Goal: Task Accomplishment & Management: Complete application form

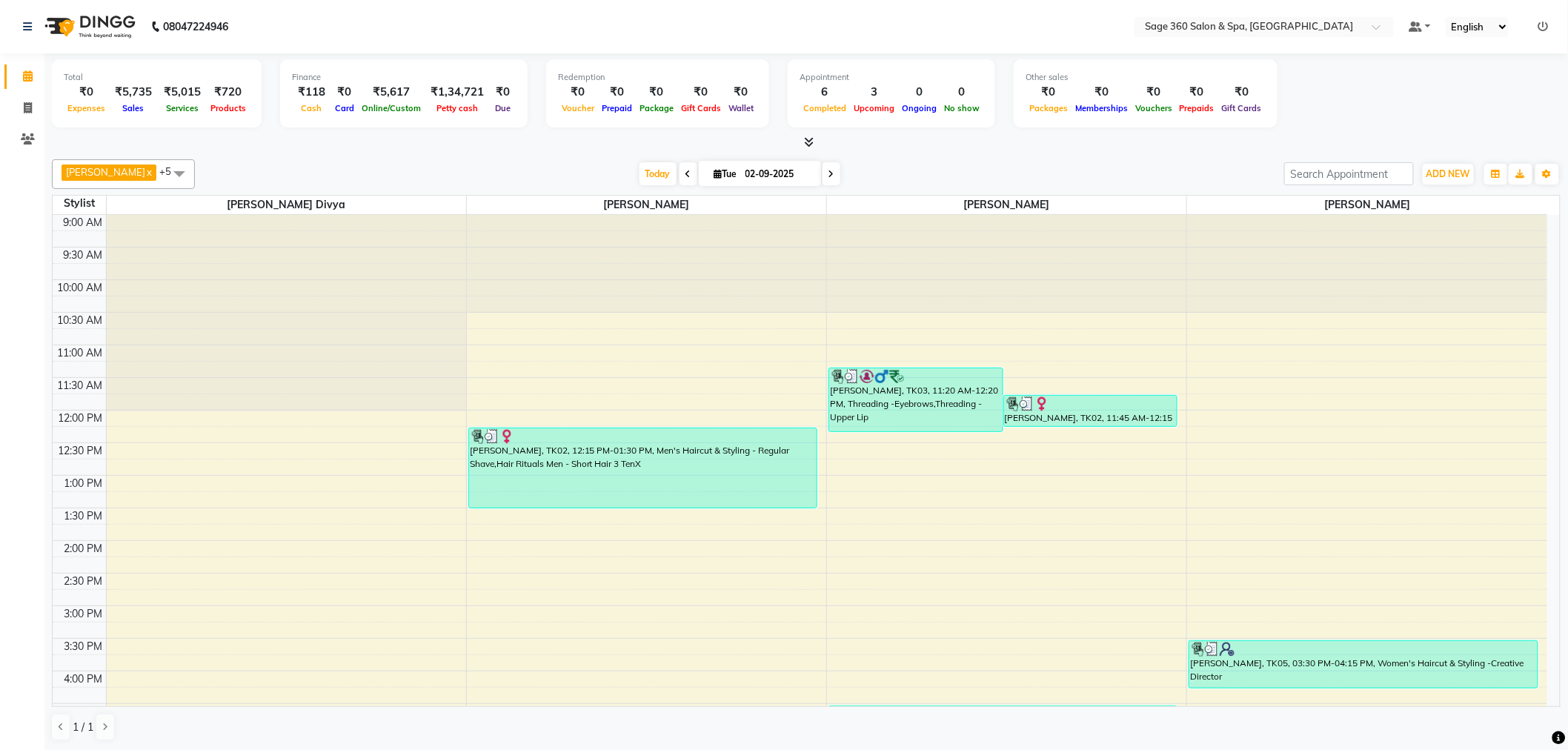
scroll to position [82, 0]
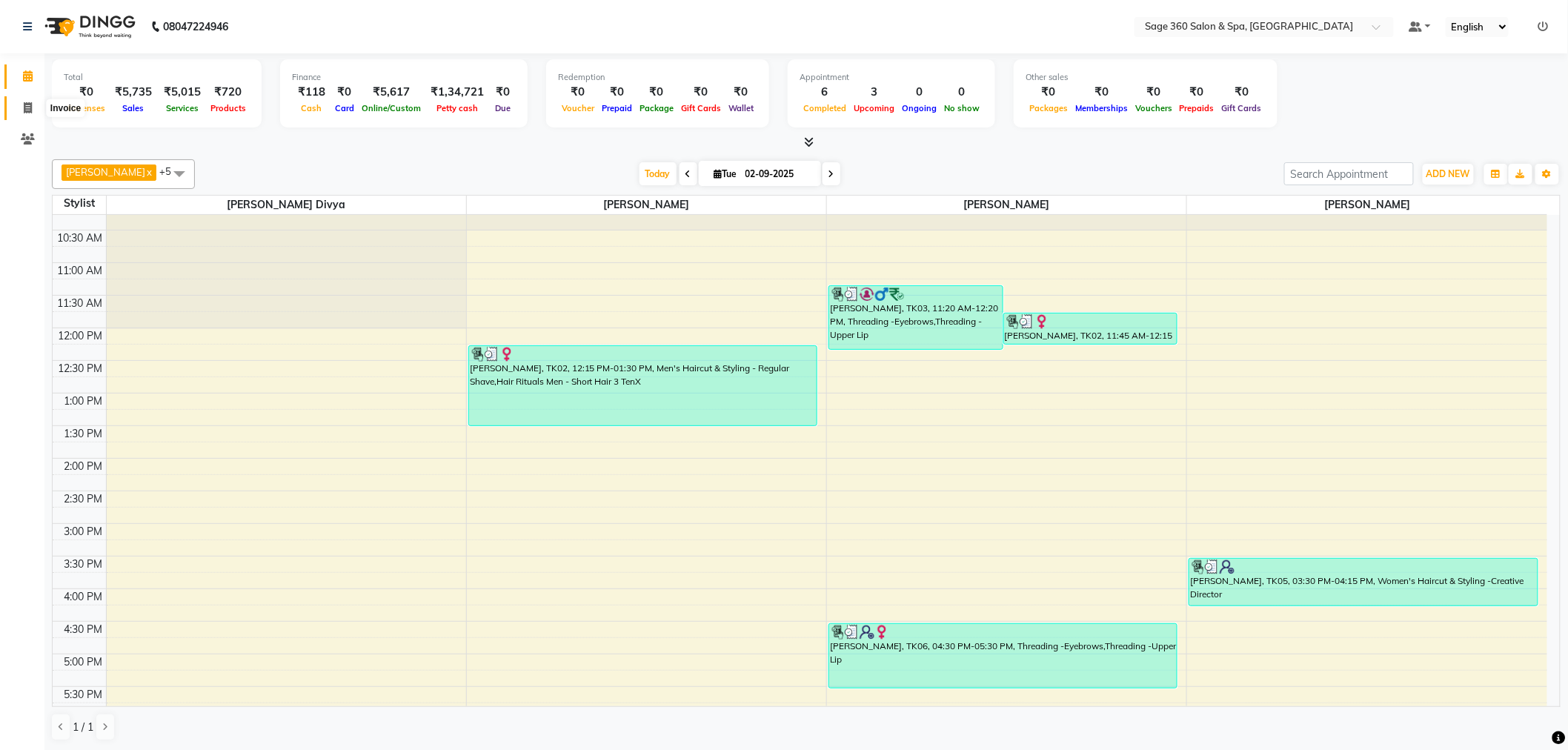
click at [23, 109] on span at bounding box center [27, 108] width 26 height 17
select select "service"
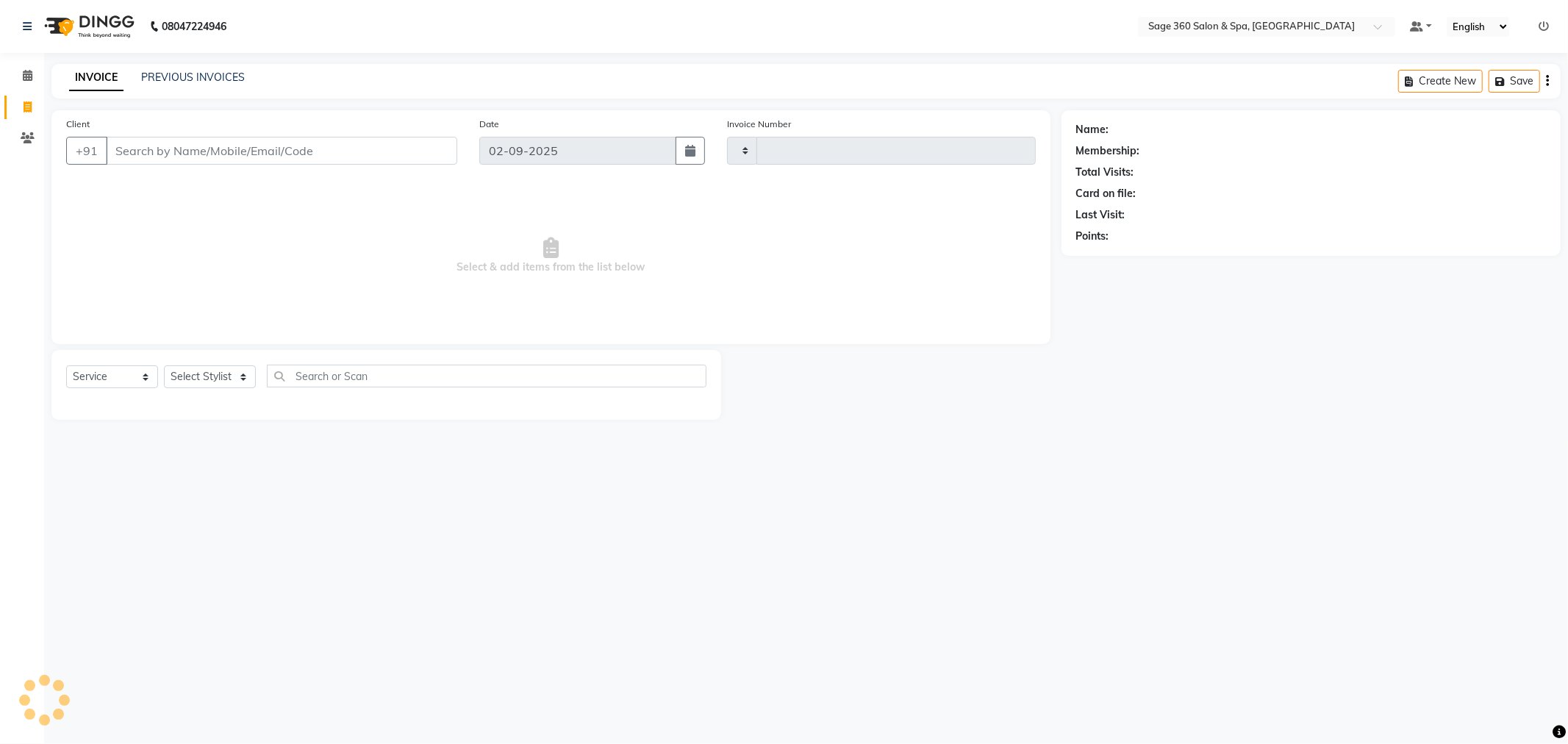
type input "1263"
select select "7678"
click at [214, 377] on select "Select Stylist [PERSON_NAME] [PERSON_NAME] [PERSON_NAME] [PERSON_NAME] [PERSON_…" at bounding box center [226, 376] width 125 height 22
click at [206, 372] on select "Select Stylist [PERSON_NAME] [PERSON_NAME] [PERSON_NAME] [PERSON_NAME] [PERSON_…" at bounding box center [226, 376] width 125 height 22
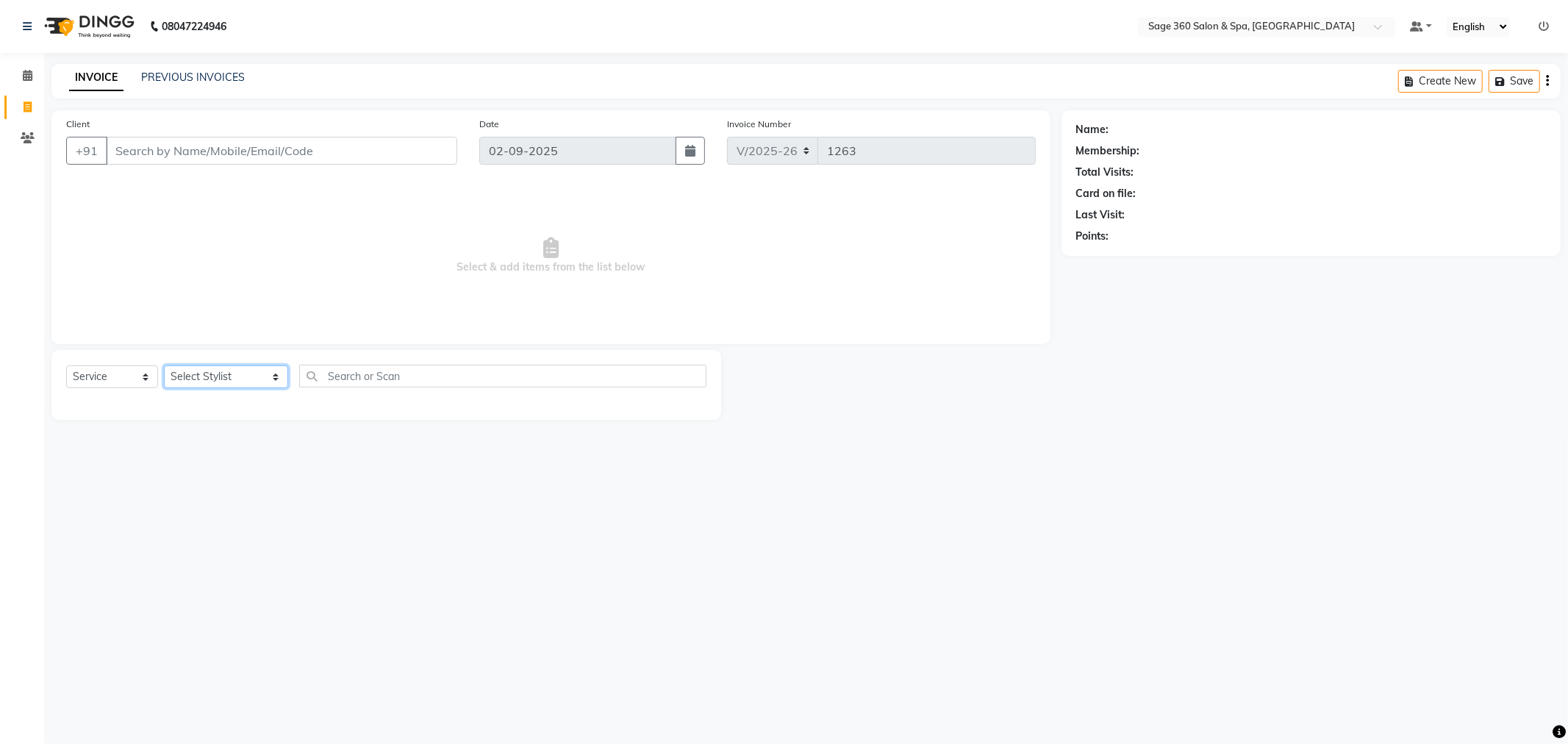
select select "85325"
click at [164, 366] on select "Select Stylist [PERSON_NAME] [PERSON_NAME] [PERSON_NAME] [PERSON_NAME] [PERSON_…" at bounding box center [226, 376] width 125 height 22
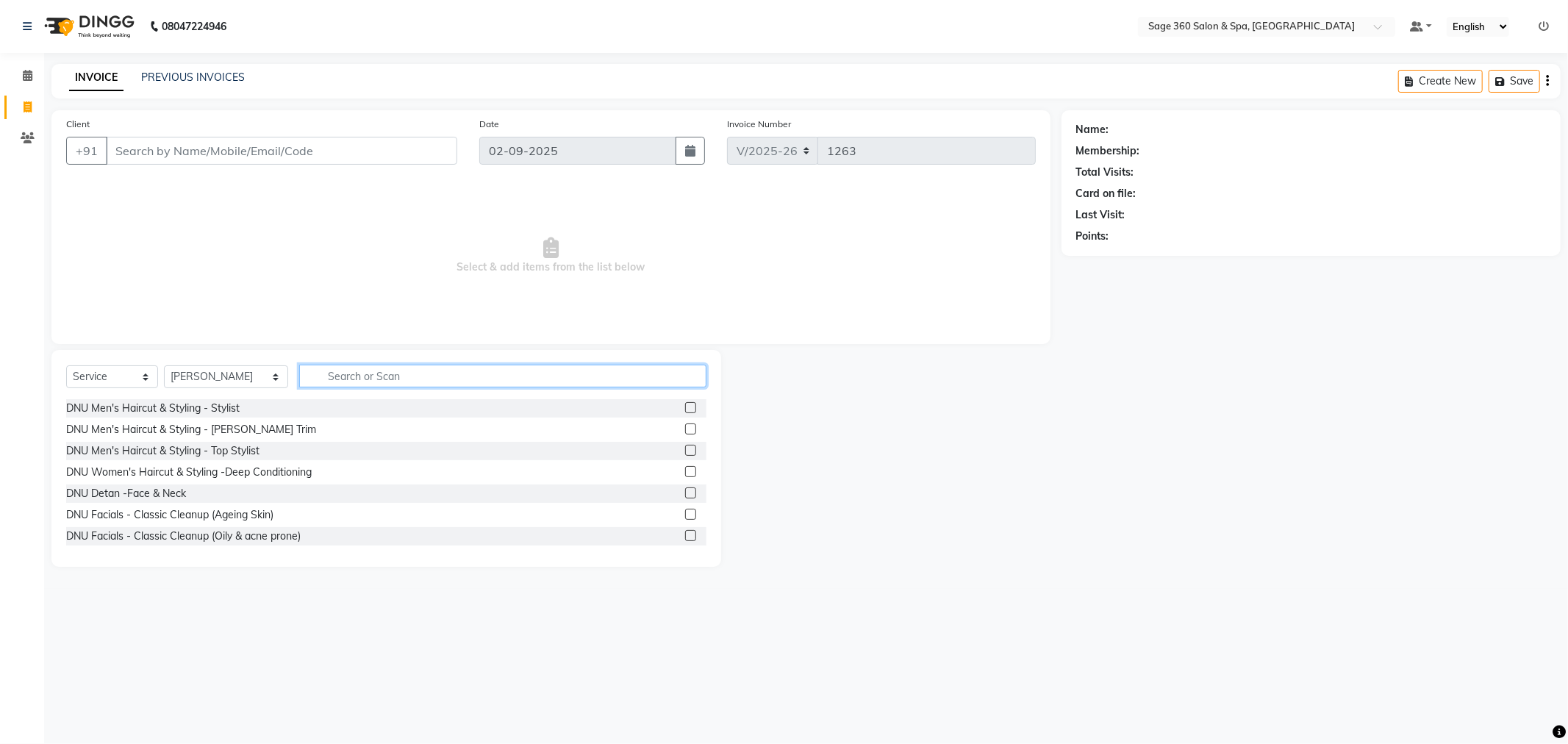
click at [360, 369] on input "text" at bounding box center [503, 375] width 408 height 22
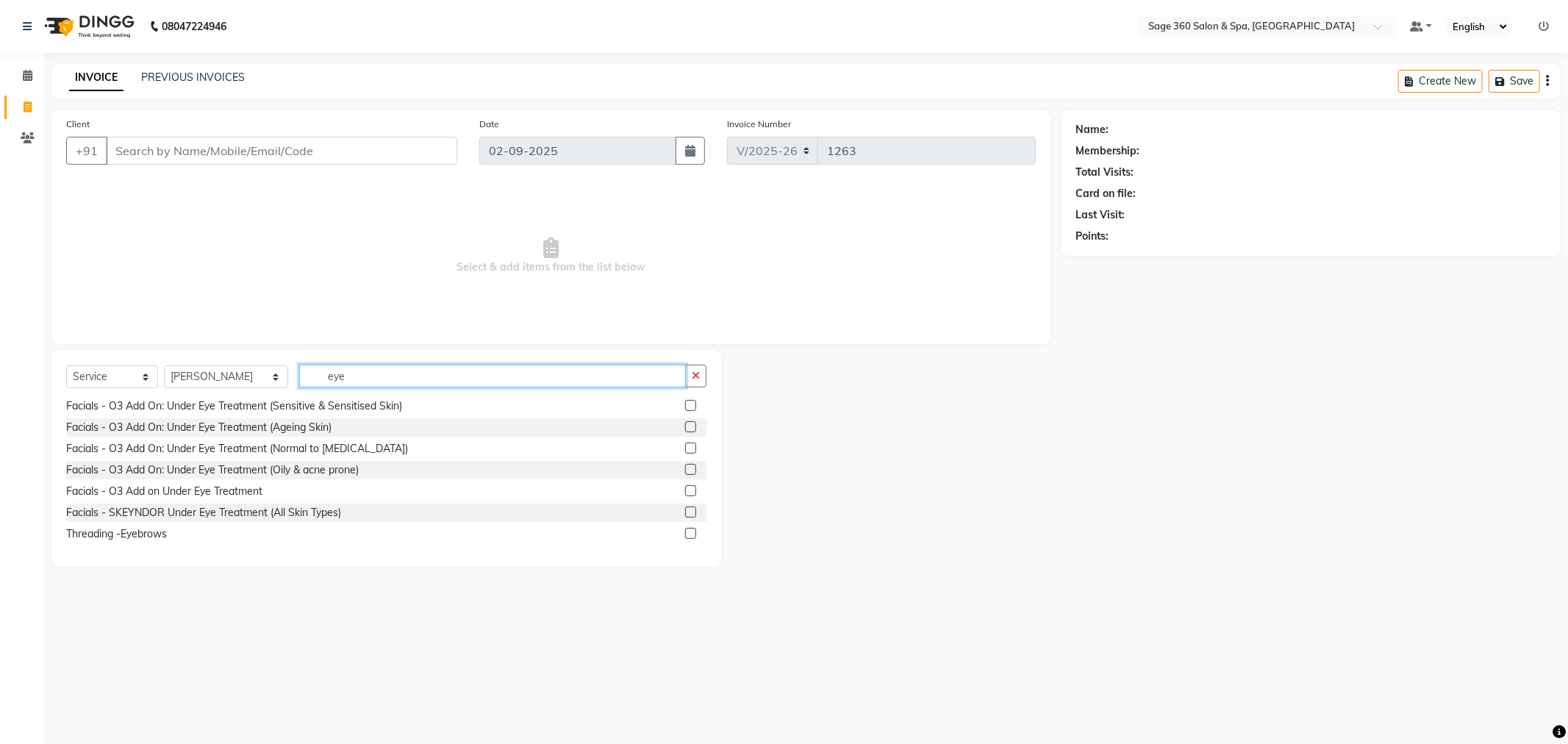
type input "eye"
click at [685, 529] on label at bounding box center [691, 533] width 11 height 11
click at [685, 529] on input "checkbox" at bounding box center [690, 534] width 9 height 9
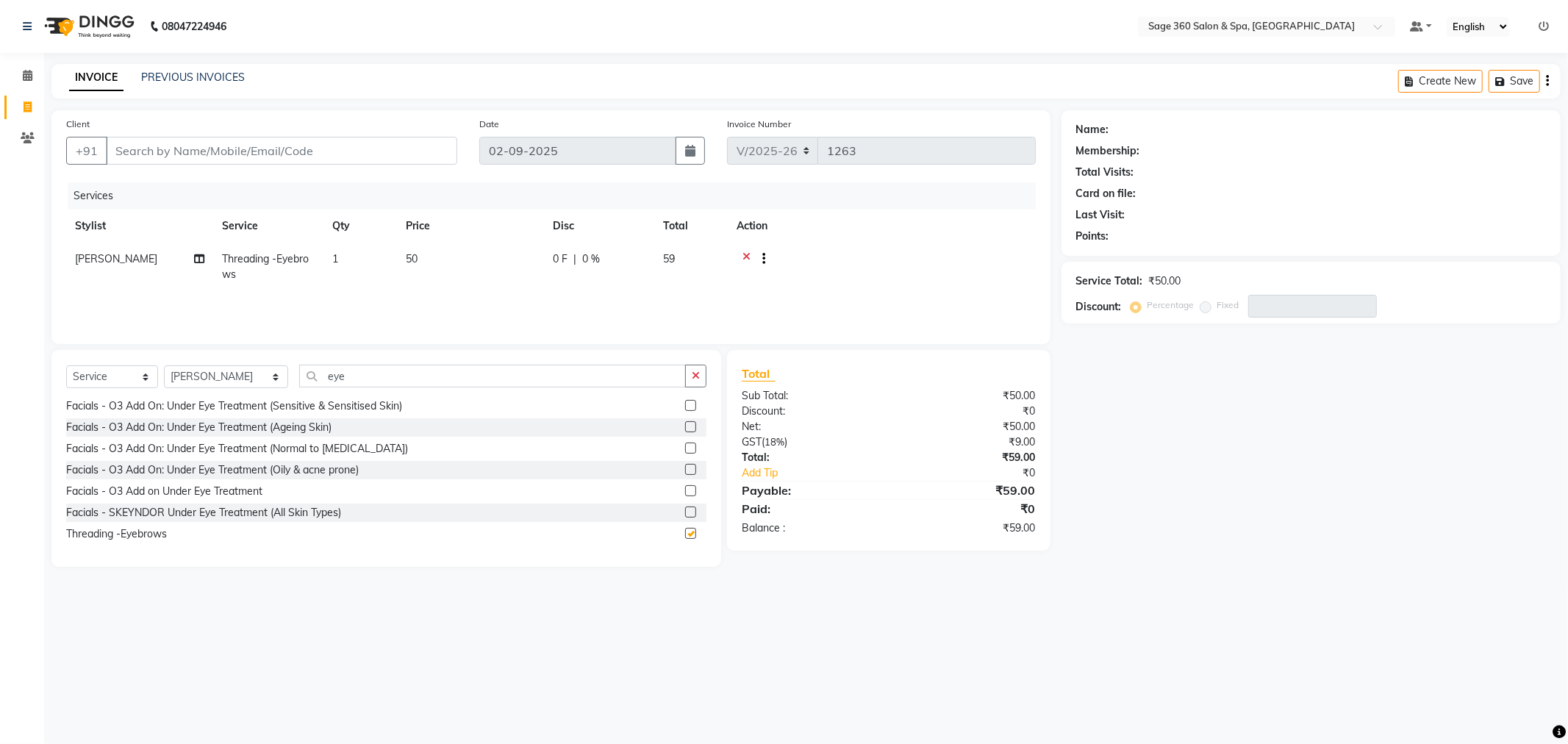
checkbox input "false"
click at [695, 379] on icon "button" at bounding box center [695, 375] width 8 height 10
click at [208, 148] on input "Client" at bounding box center [282, 151] width 351 height 28
type input "8"
type input "0"
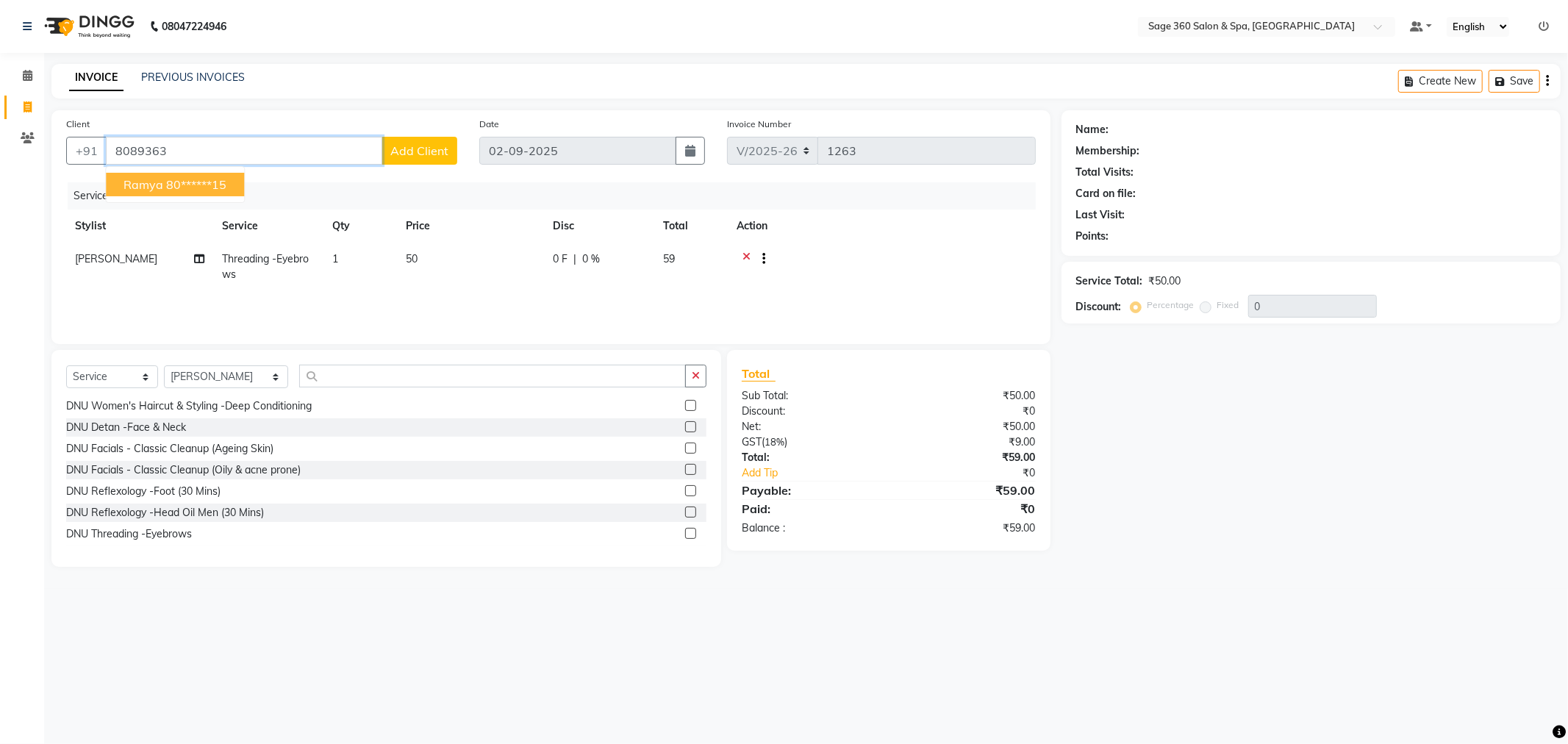
click at [144, 184] on span "Ramya" at bounding box center [143, 184] width 39 height 15
type input "80******15"
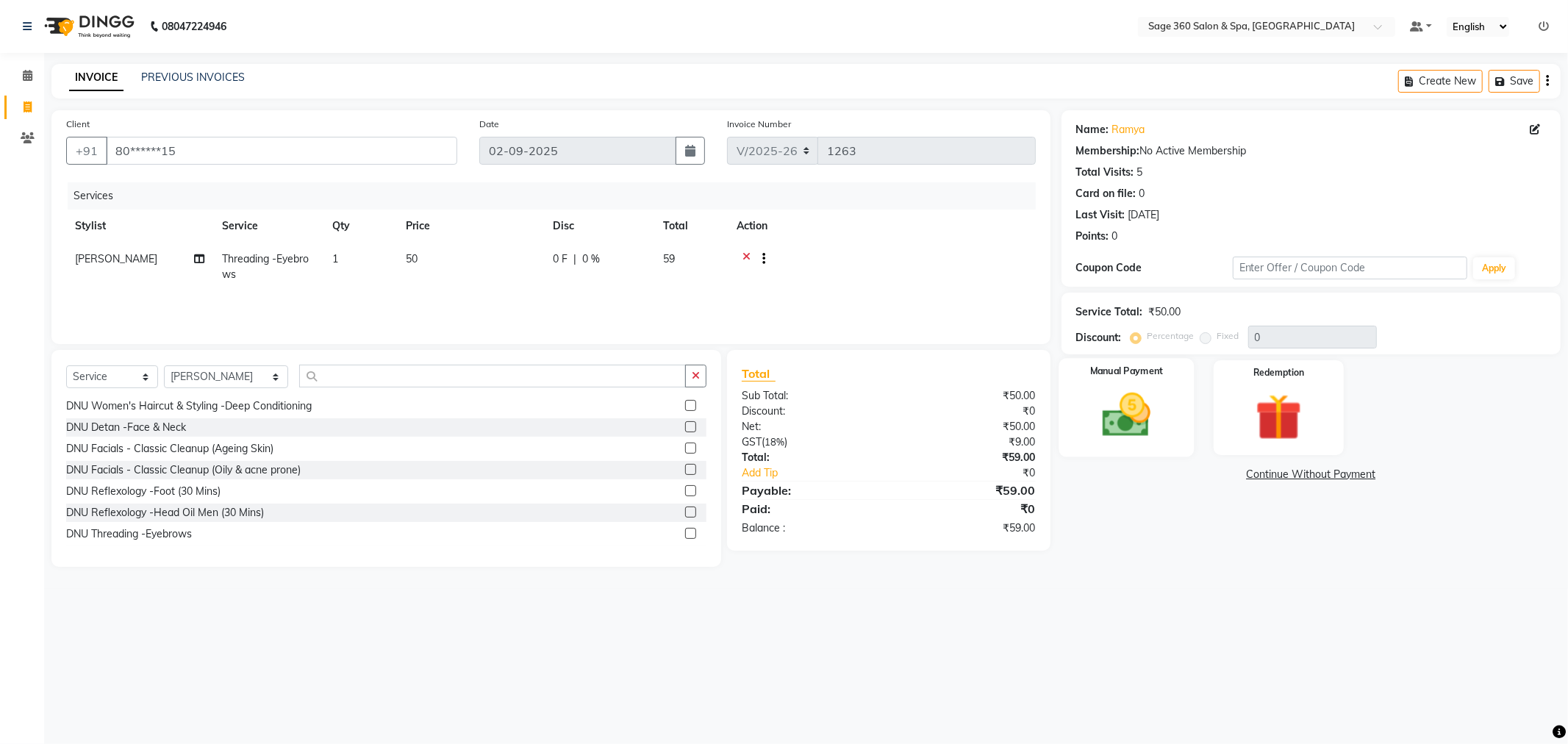
click at [1147, 422] on img at bounding box center [1127, 415] width 79 height 56
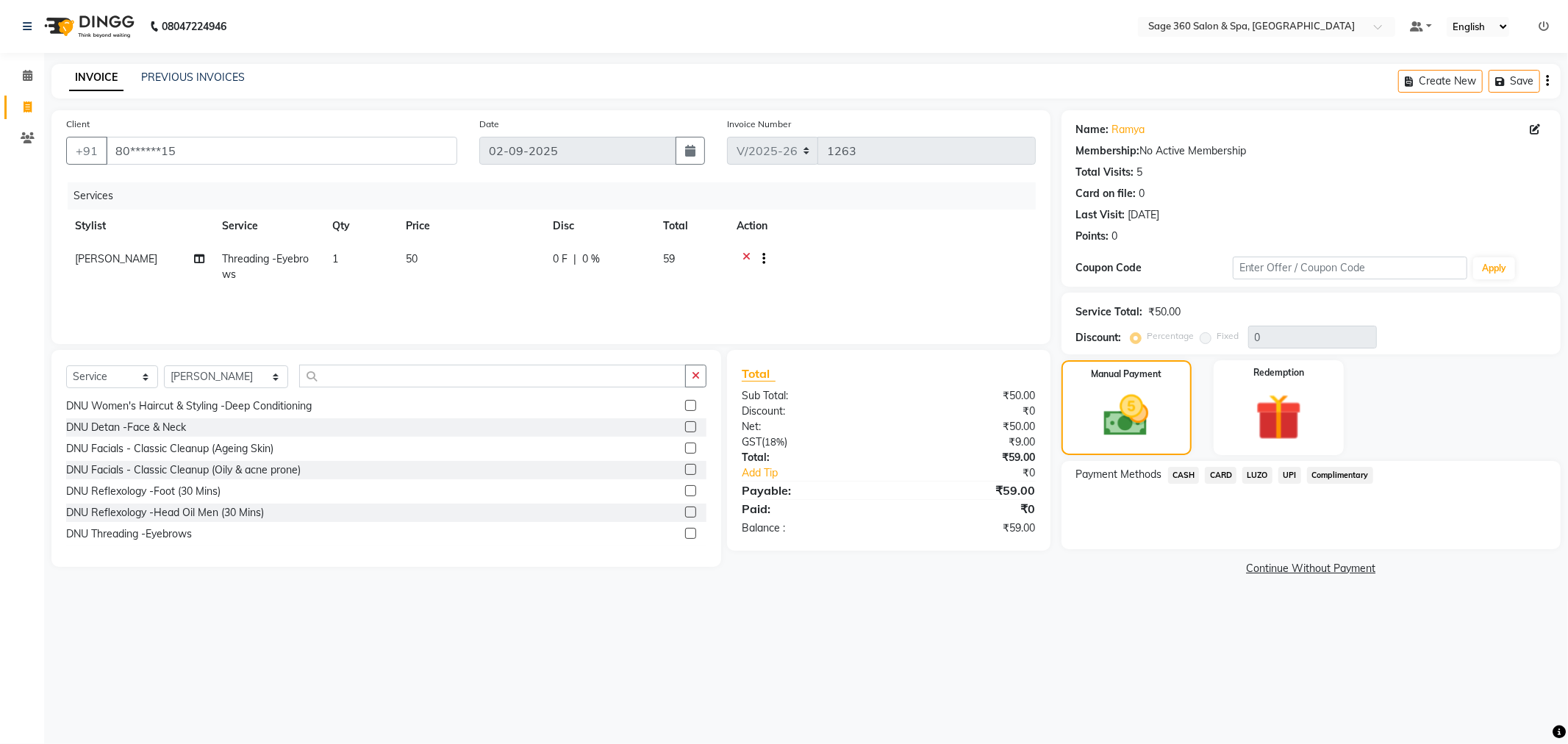
click at [1284, 478] on span "UPI" at bounding box center [1290, 476] width 22 height 17
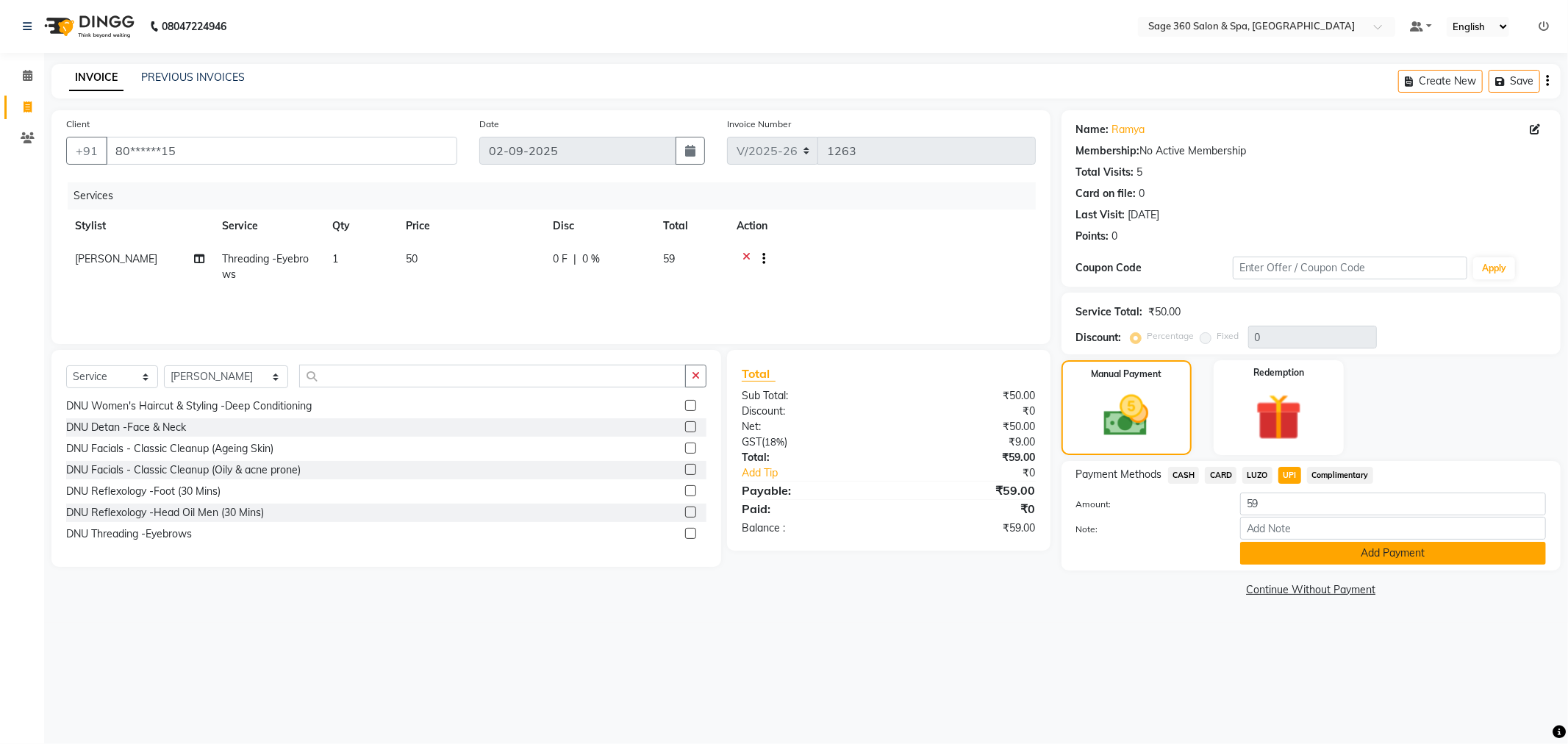
click at [1309, 555] on button "Add Payment" at bounding box center [1392, 552] width 306 height 22
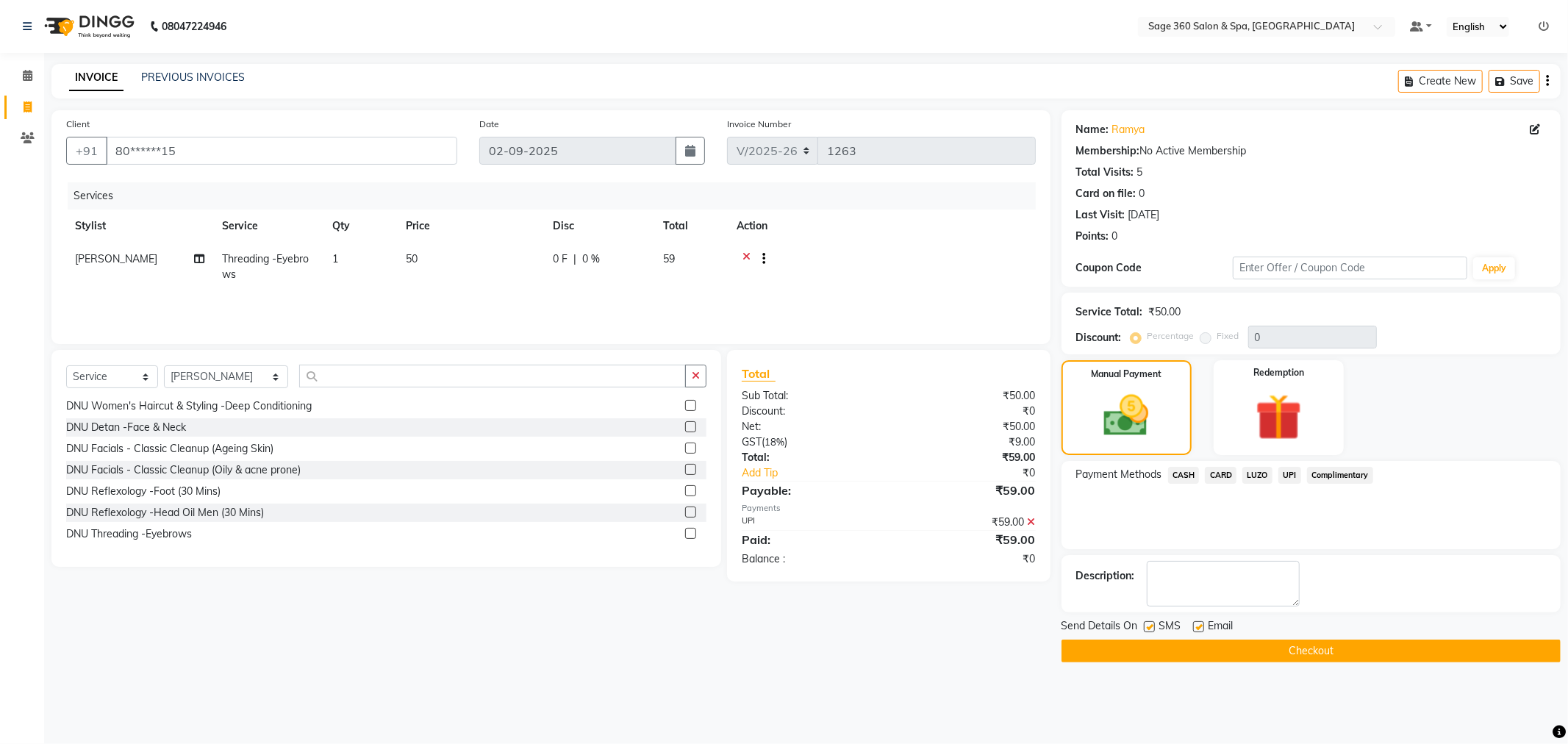
click at [1194, 629] on label at bounding box center [1199, 626] width 11 height 11
click at [1194, 629] on input "checkbox" at bounding box center [1198, 627] width 9 height 9
checkbox input "false"
click at [1184, 655] on button "Checkout" at bounding box center [1310, 650] width 499 height 22
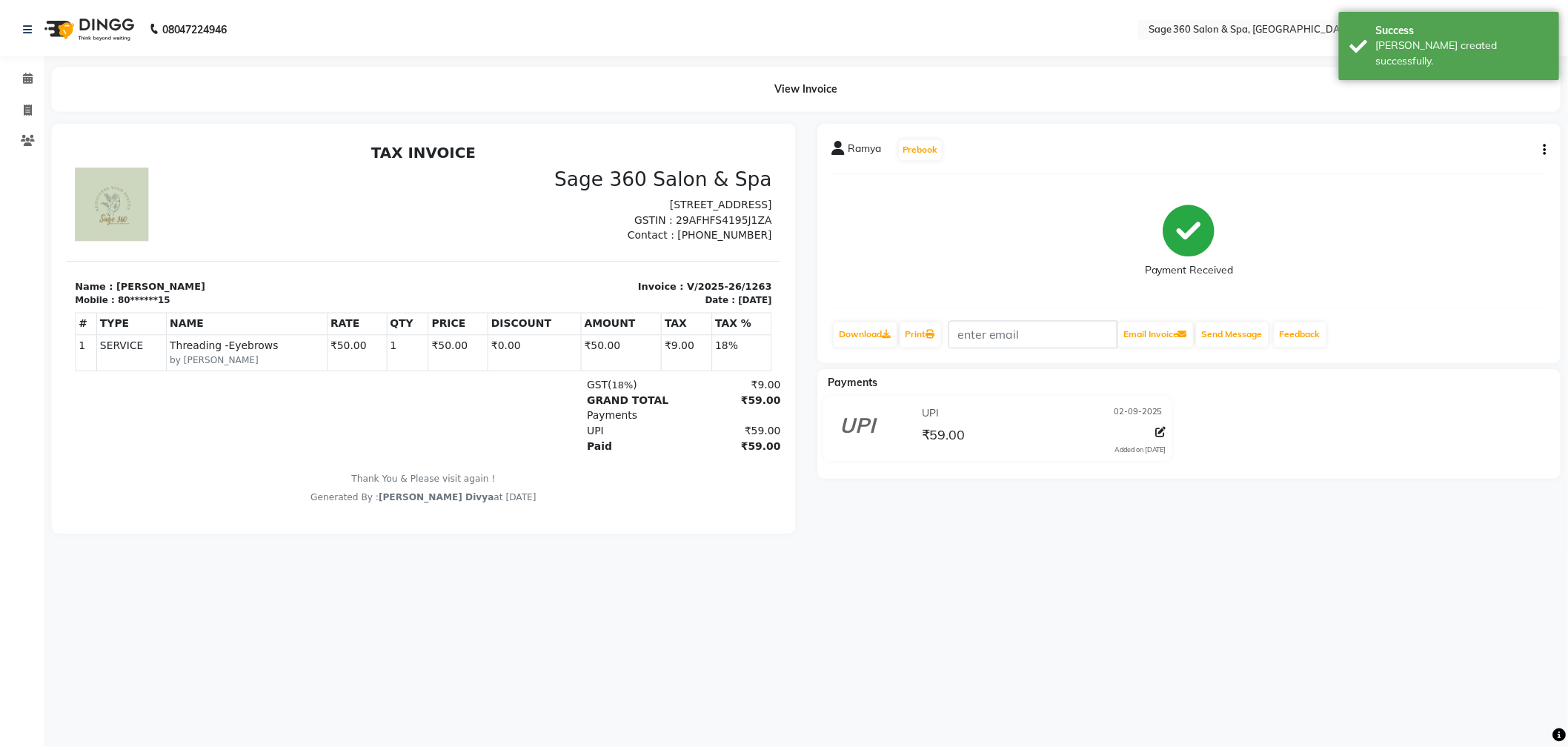
scroll to position [11, 0]
drag, startPoint x: 27, startPoint y: 78, endPoint x: 35, endPoint y: 94, distance: 17.9
click at [27, 78] on icon at bounding box center [27, 76] width 9 height 11
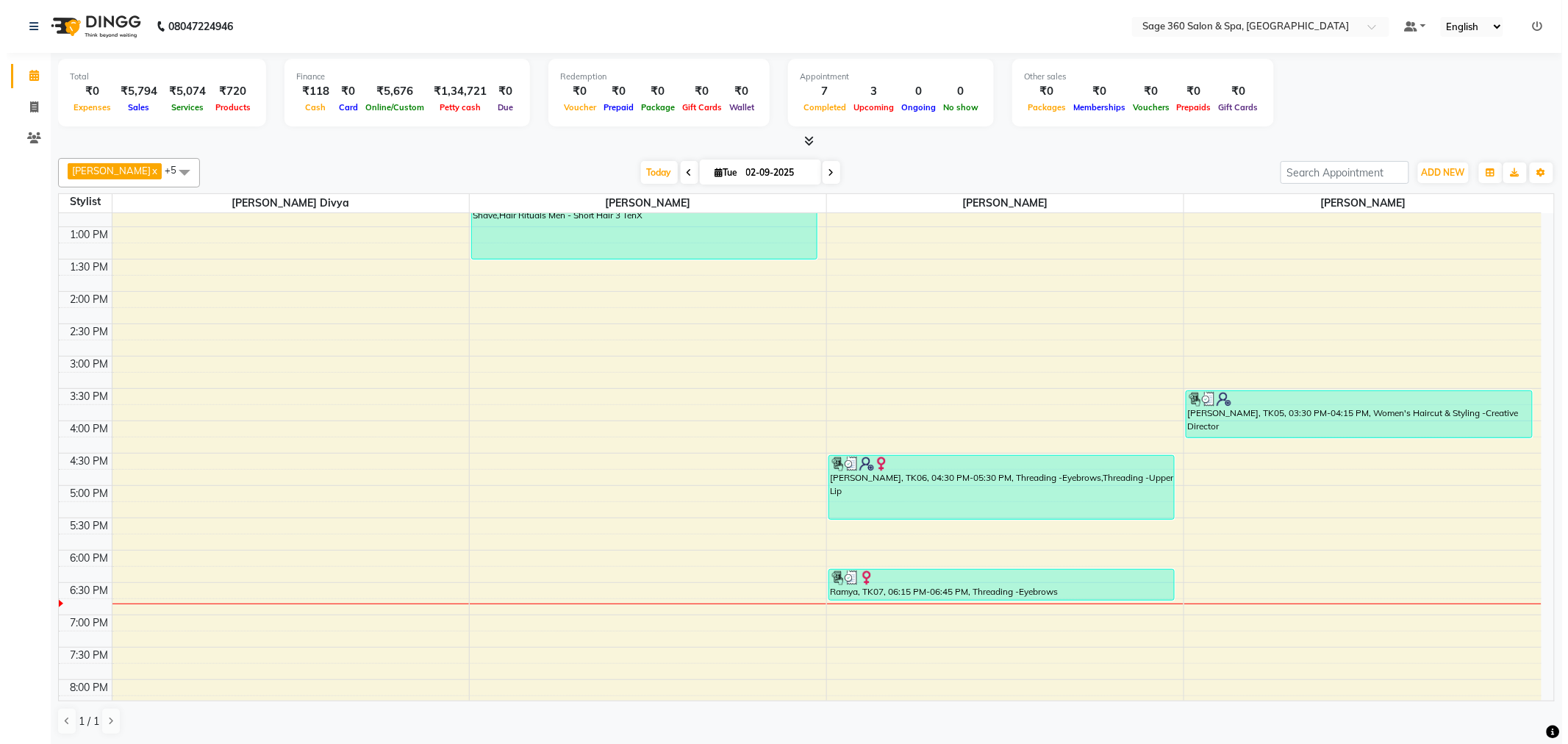
scroll to position [81, 0]
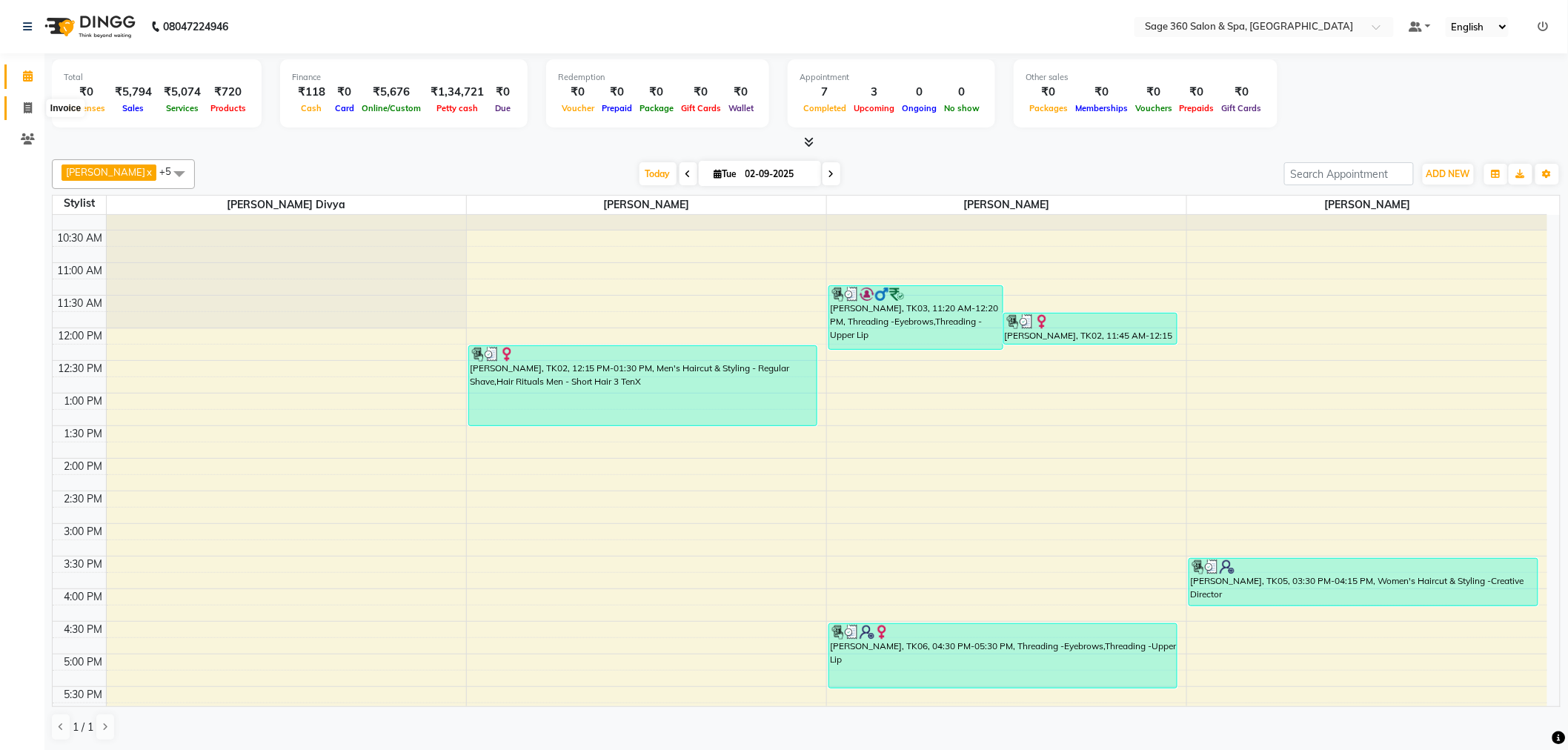
click at [28, 107] on icon at bounding box center [27, 108] width 8 height 11
select select "7678"
select select "service"
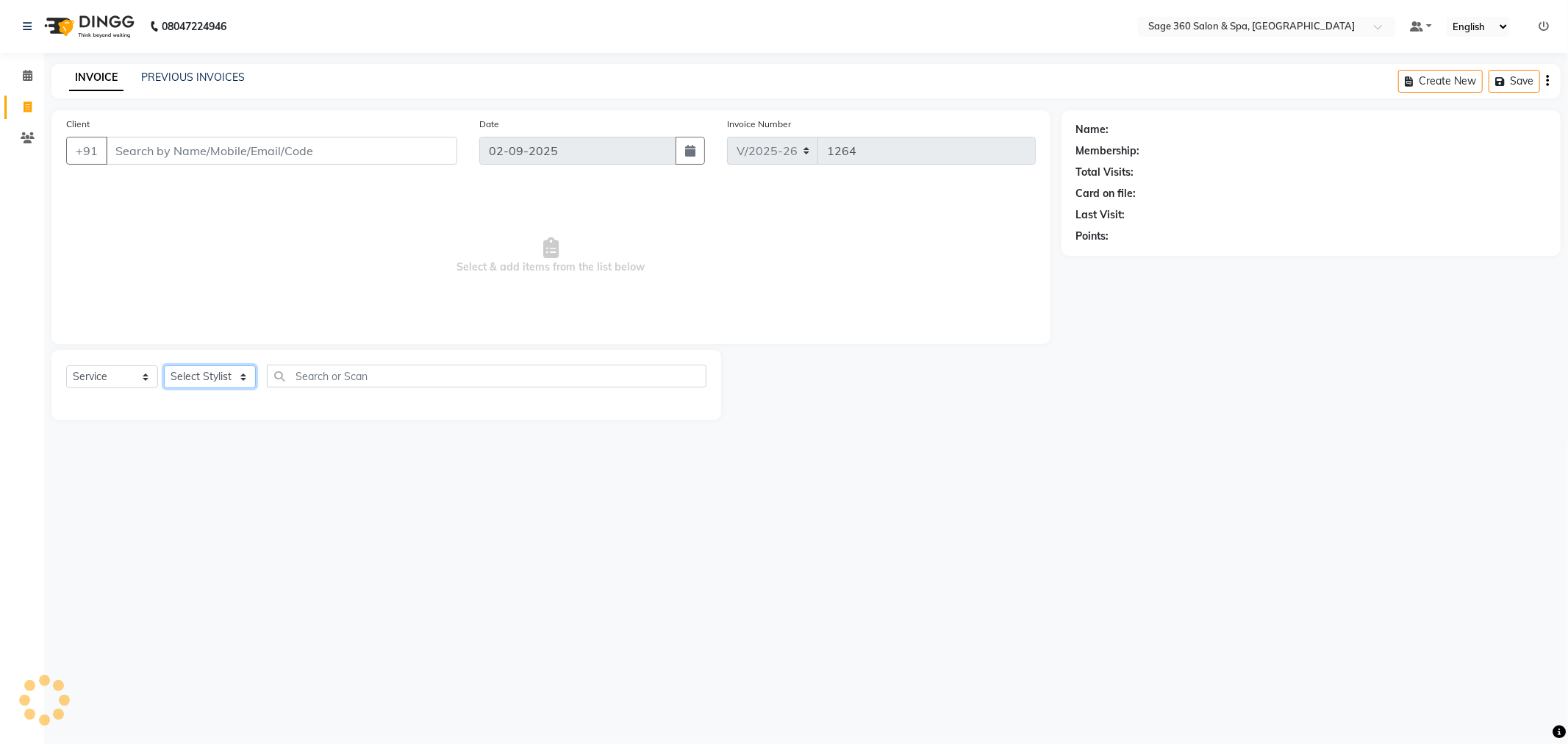
click at [195, 378] on select "Select Stylist" at bounding box center [210, 376] width 92 height 22
select select "83083"
click at [164, 366] on select "Select Stylist [PERSON_NAME] [PERSON_NAME] [PERSON_NAME] [PERSON_NAME] [PERSON_…" at bounding box center [226, 376] width 125 height 22
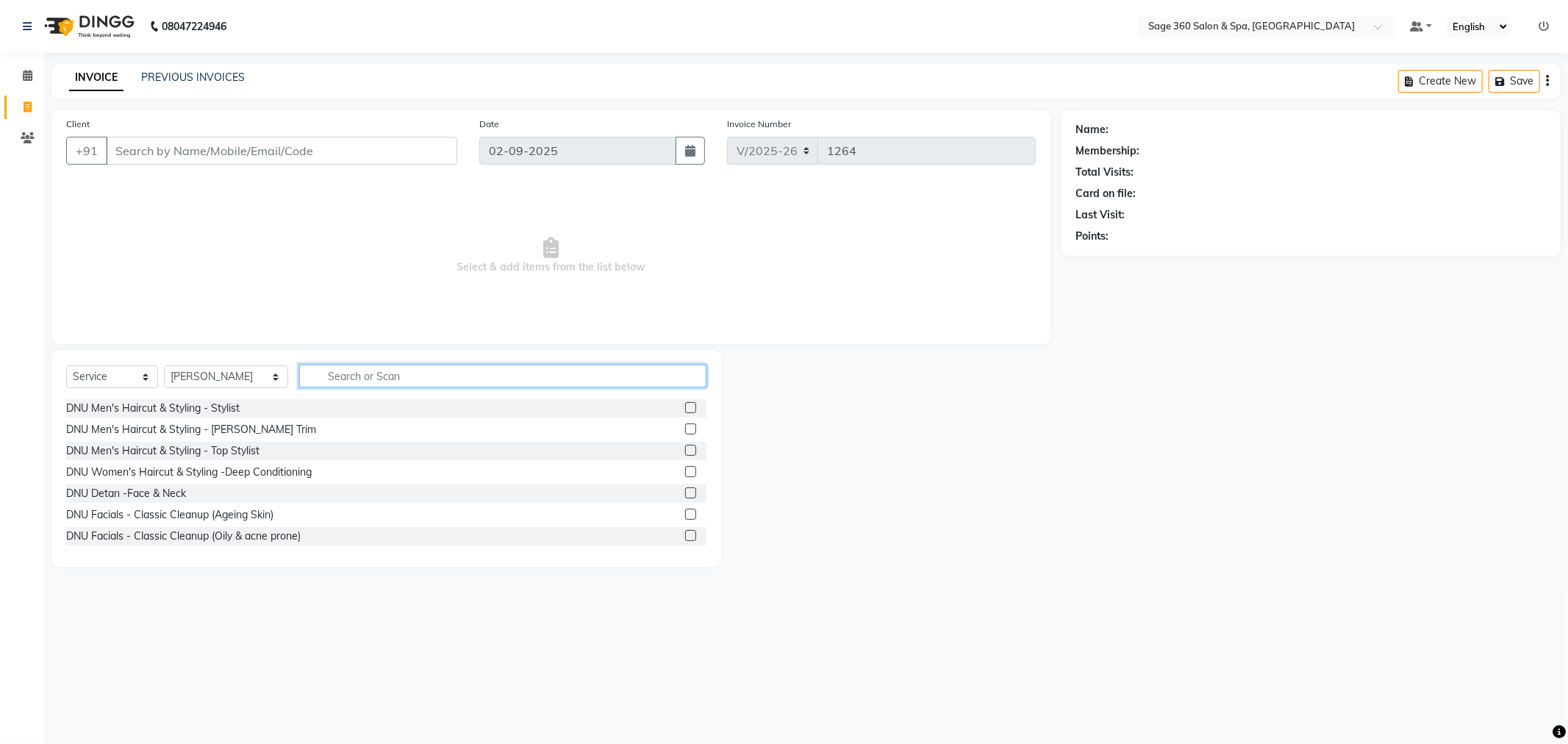
click at [340, 375] on input "text" at bounding box center [503, 375] width 408 height 22
type input "hair"
click at [685, 534] on label at bounding box center [691, 535] width 11 height 11
click at [685, 534] on input "checkbox" at bounding box center [690, 536] width 9 height 9
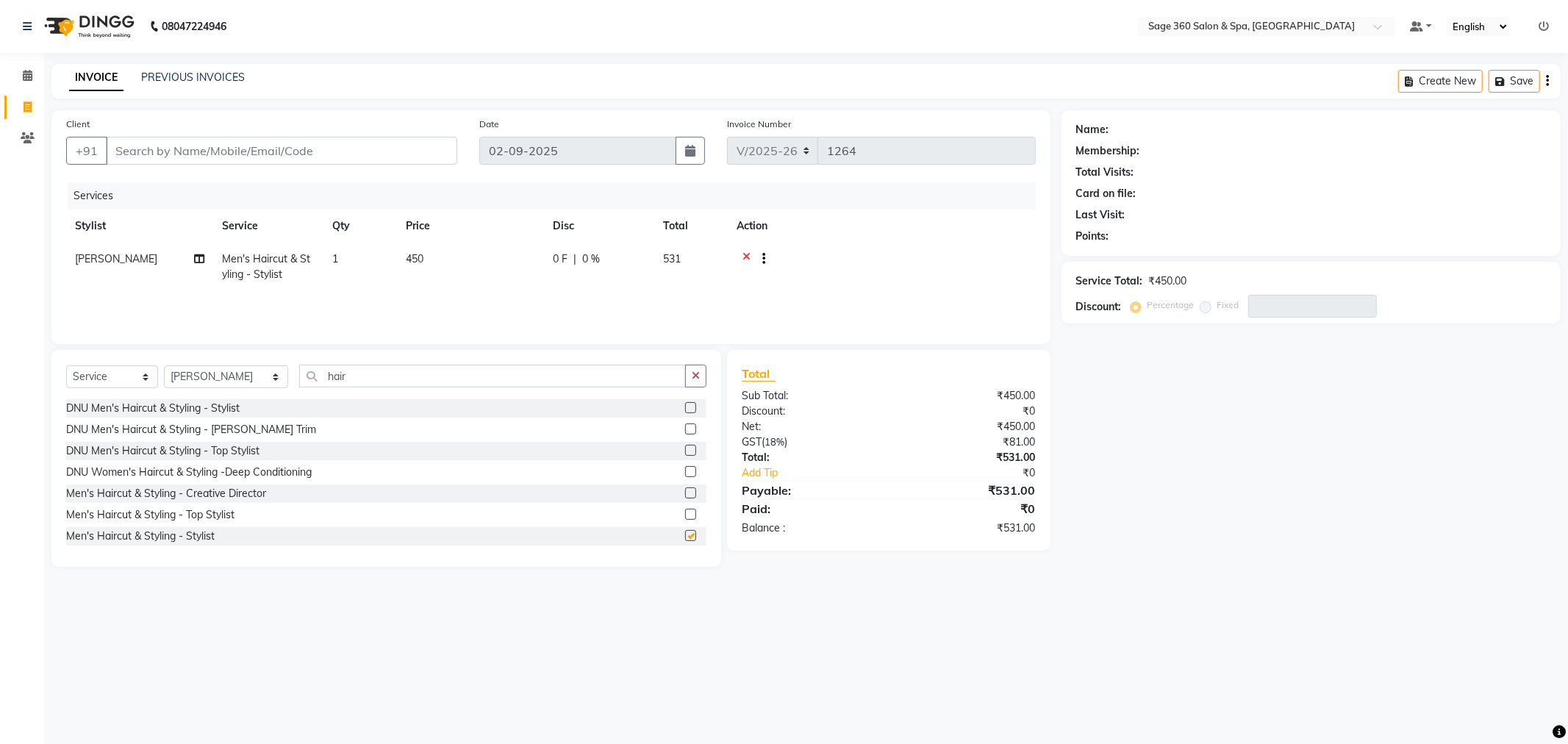
checkbox input "false"
click at [685, 517] on label at bounding box center [691, 517] width 11 height 11
click at [685, 517] on input "checkbox" at bounding box center [690, 518] width 9 height 9
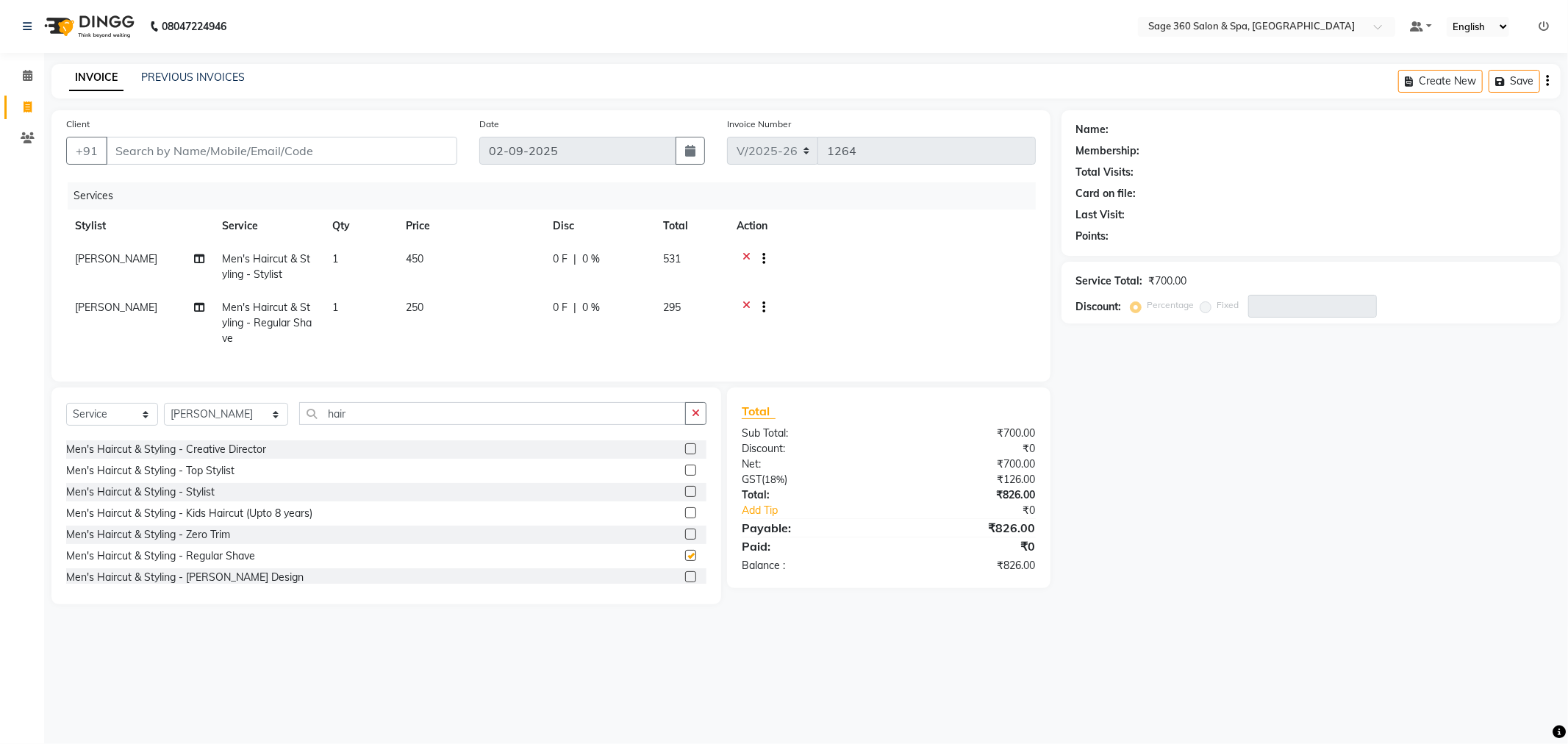
checkbox input "false"
click at [685, 582] on label at bounding box center [691, 576] width 11 height 11
click at [685, 582] on input "checkbox" at bounding box center [690, 577] width 9 height 9
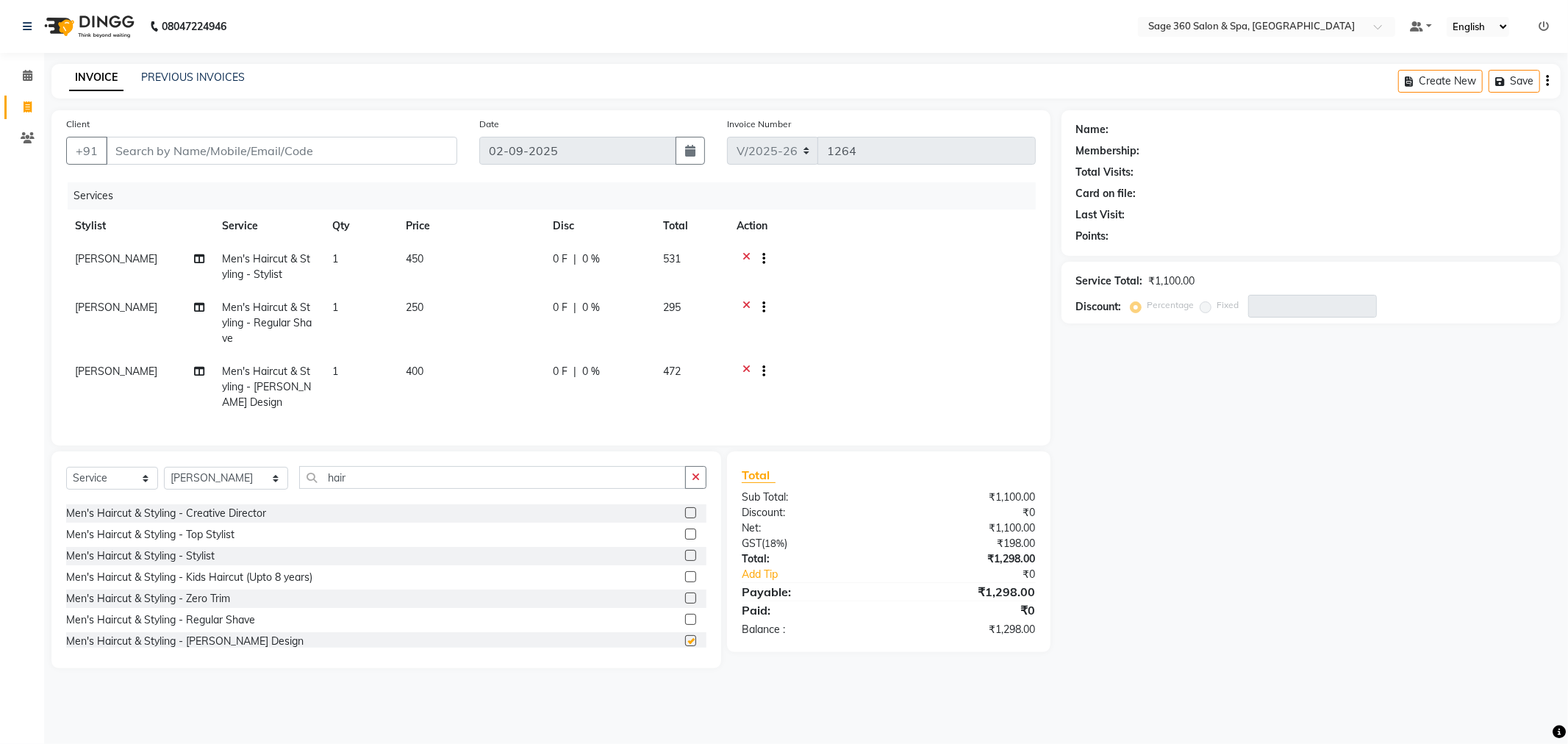
checkbox input "false"
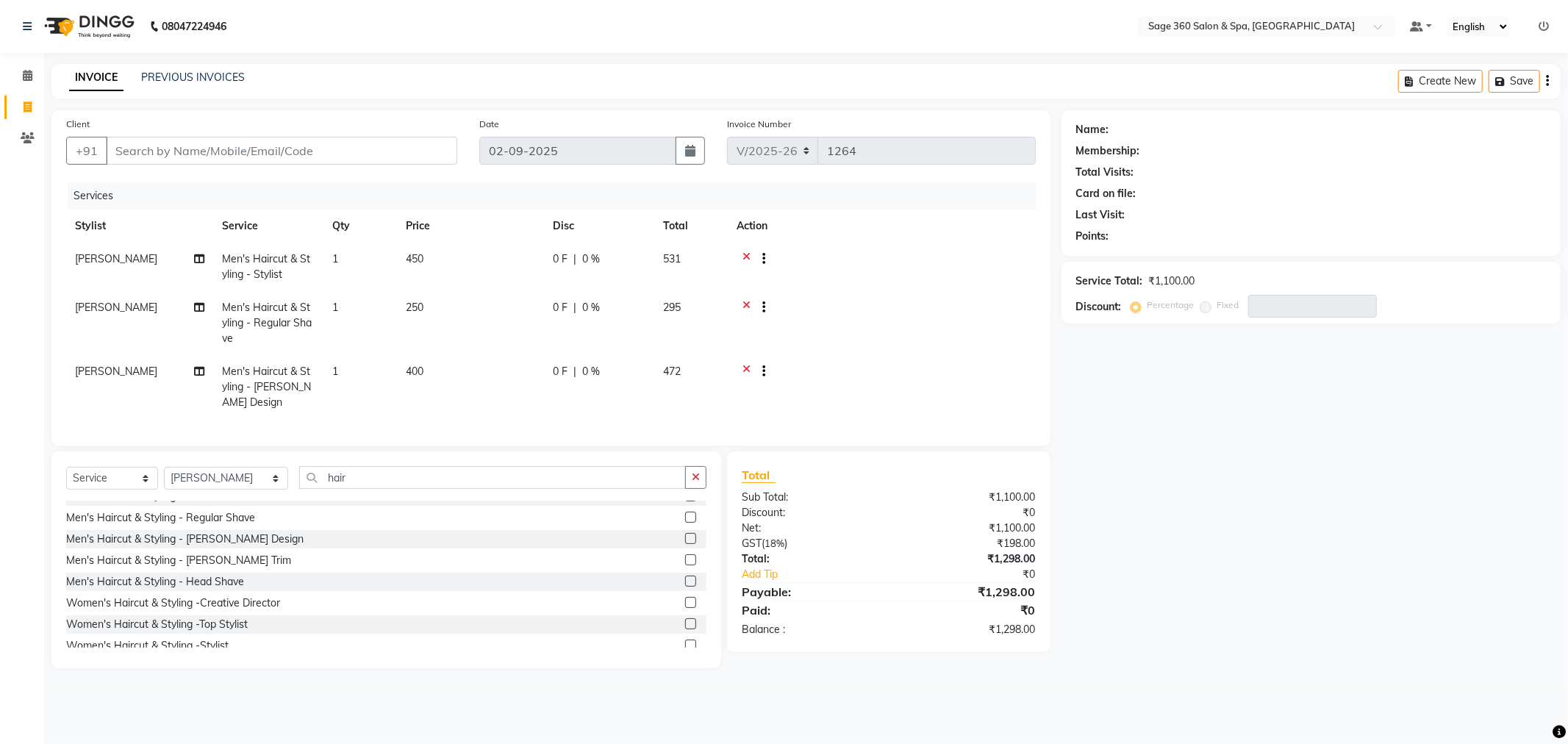
scroll to position [244, 0]
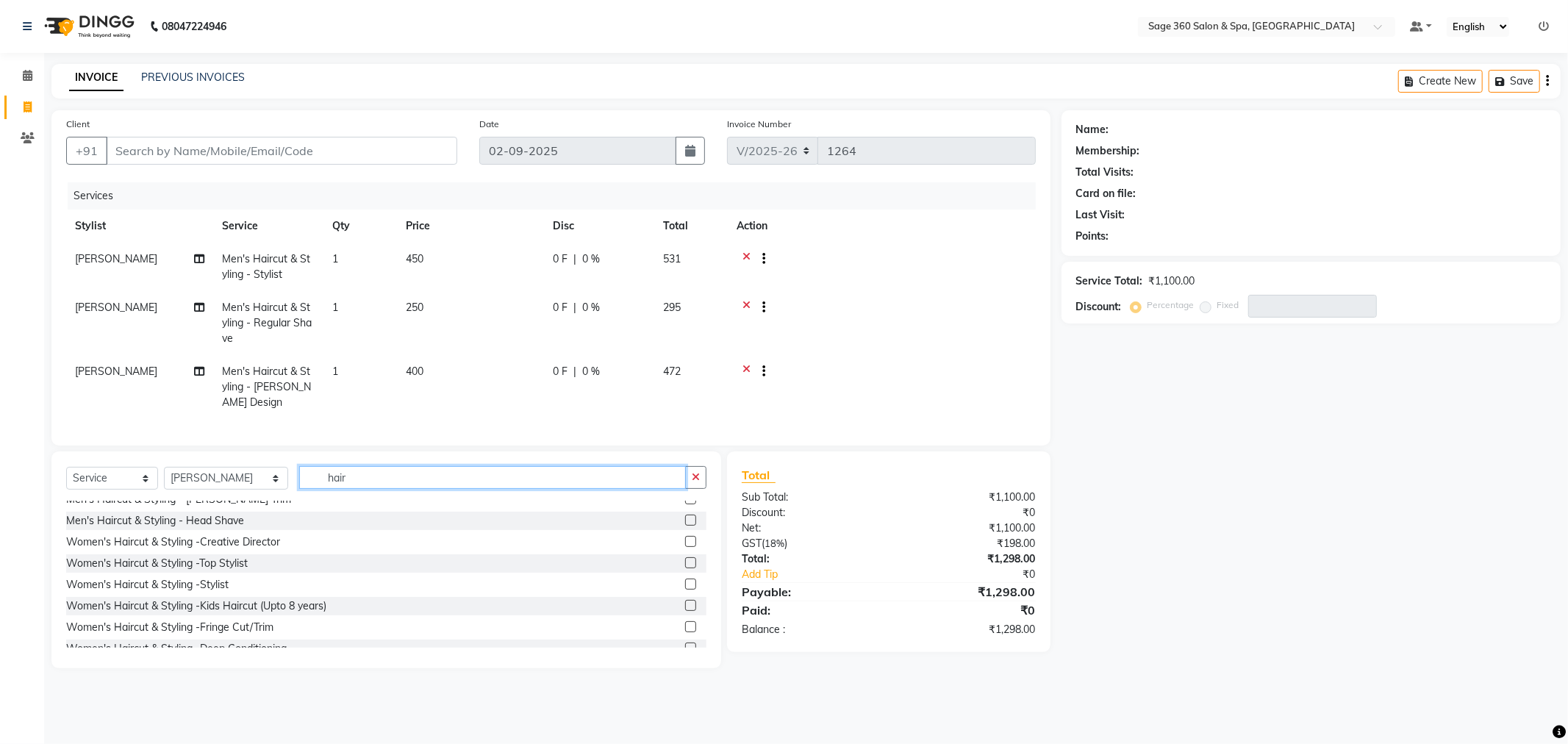
click at [364, 489] on input "hair" at bounding box center [493, 477] width 387 height 22
type input "h"
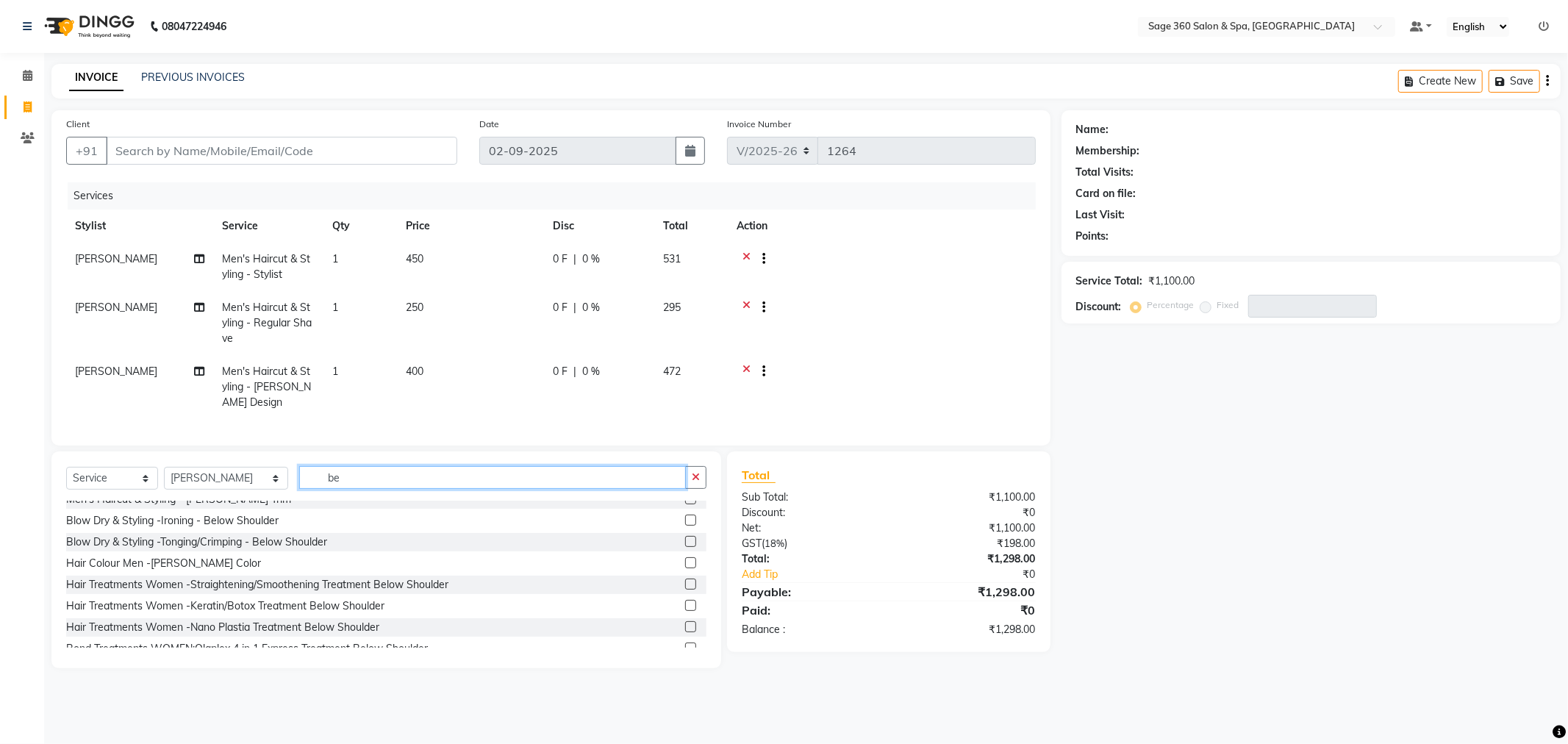
type input "b"
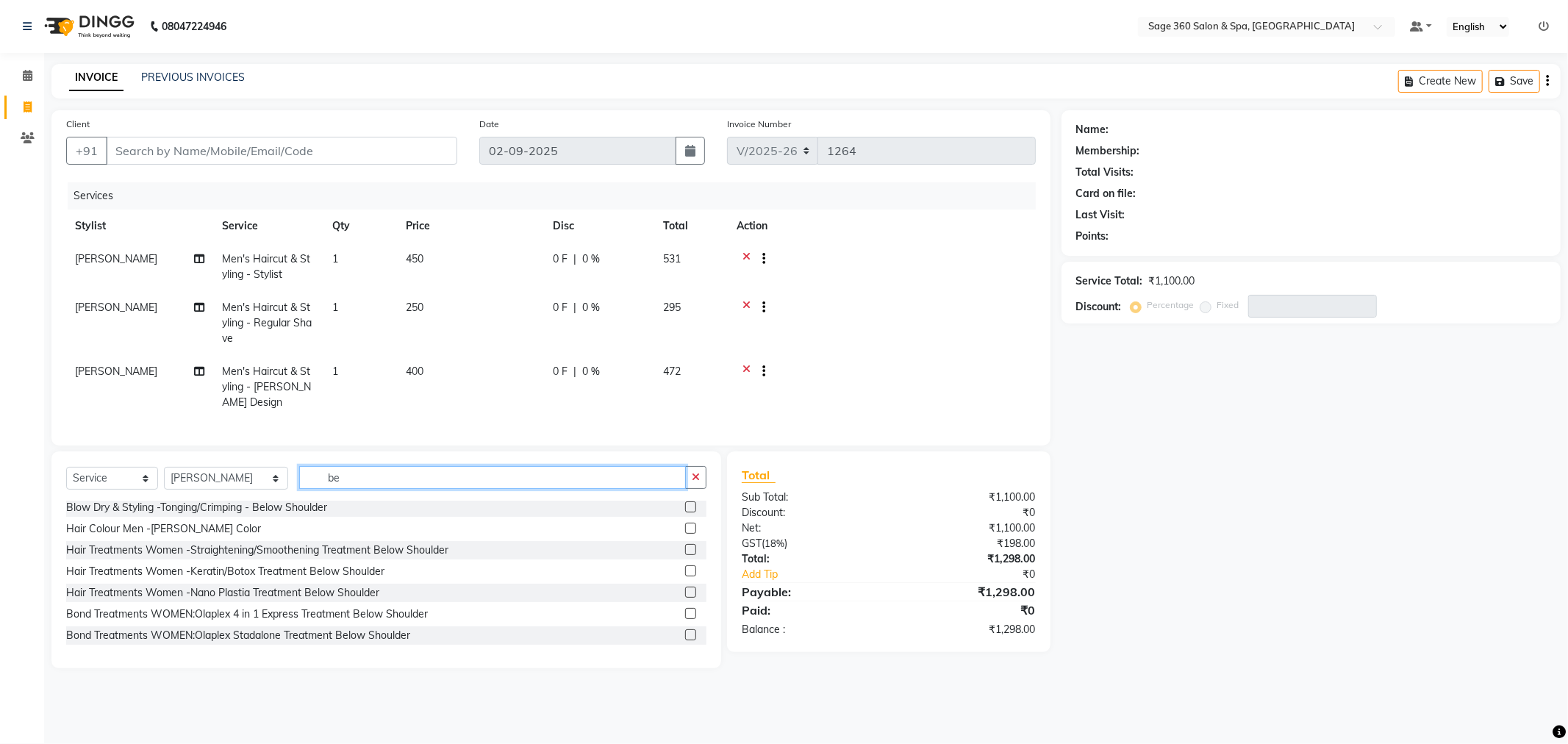
scroll to position [2, 0]
type input "be"
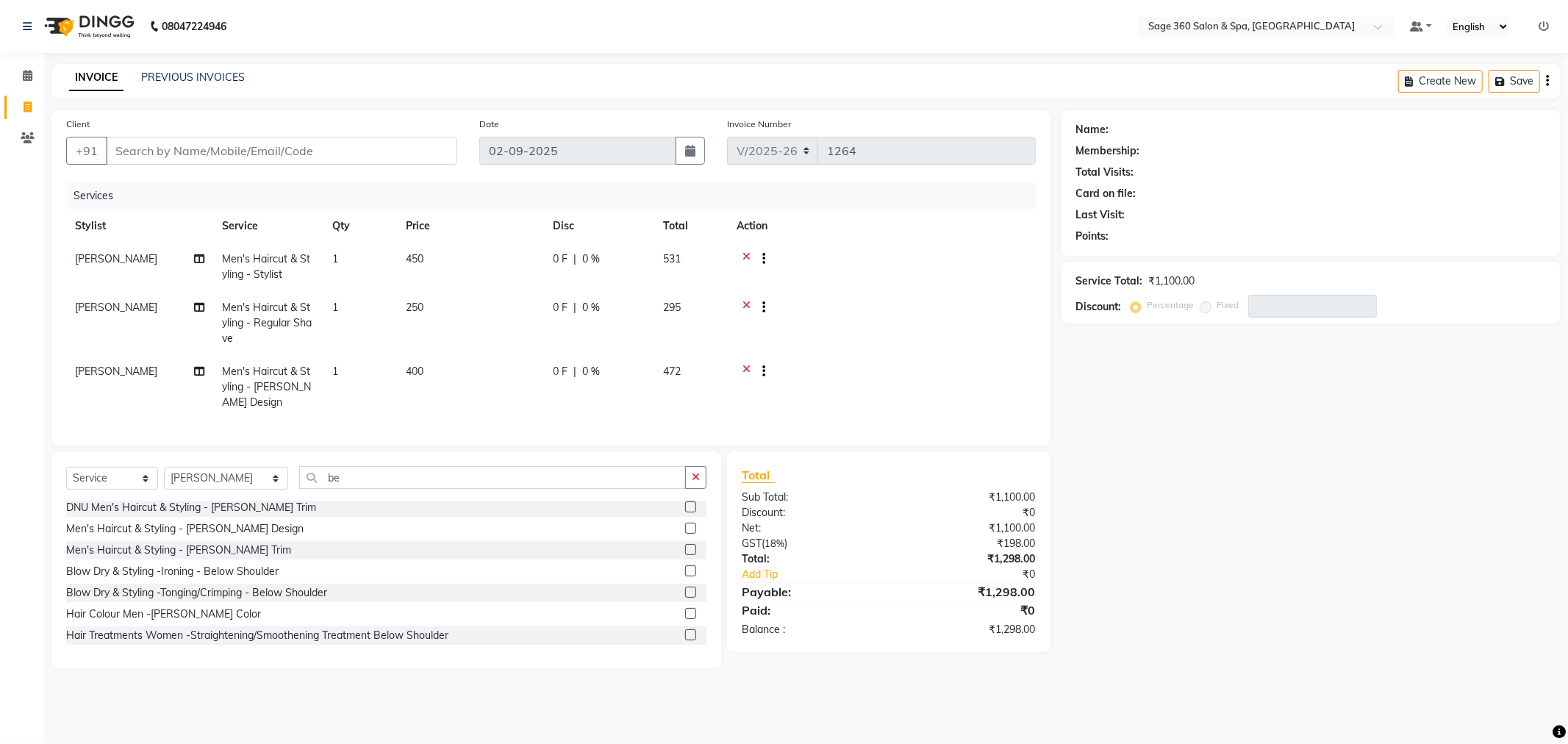
click at [685, 555] on label at bounding box center [691, 549] width 11 height 11
click at [685, 555] on input "checkbox" at bounding box center [690, 550] width 9 height 9
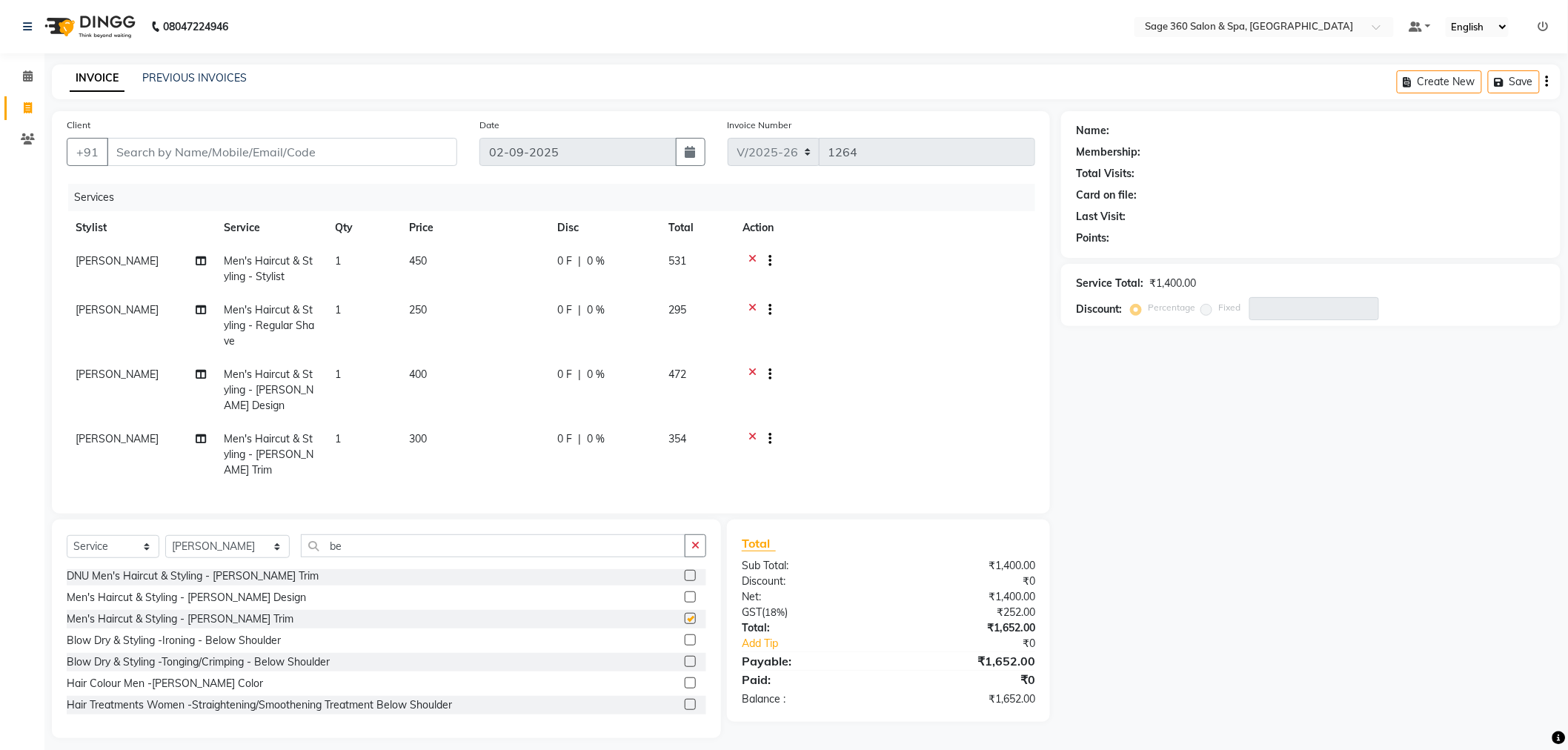
checkbox input "false"
click at [751, 373] on icon at bounding box center [752, 376] width 8 height 19
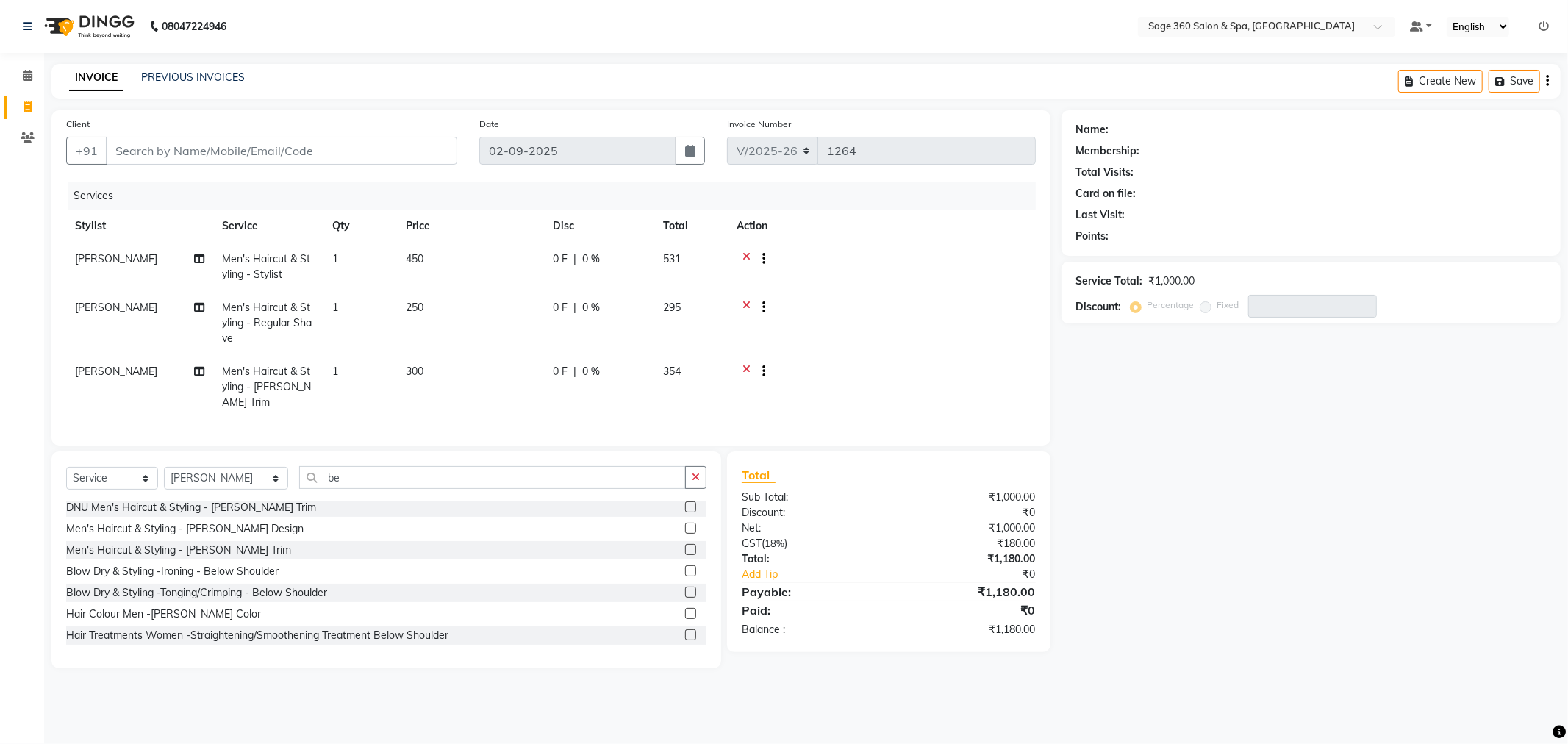
click at [746, 300] on icon at bounding box center [746, 309] width 8 height 19
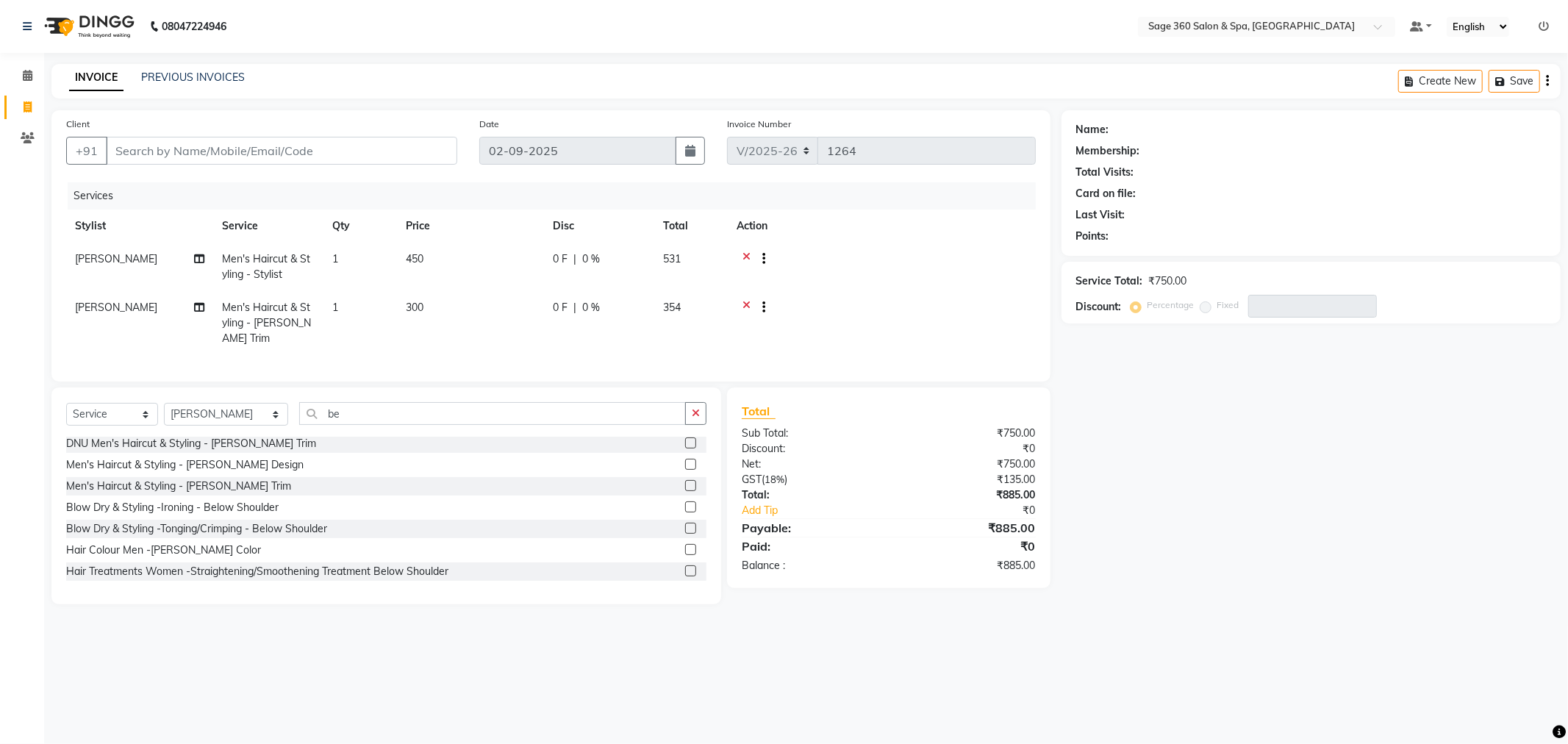
click at [743, 252] on icon at bounding box center [746, 261] width 8 height 19
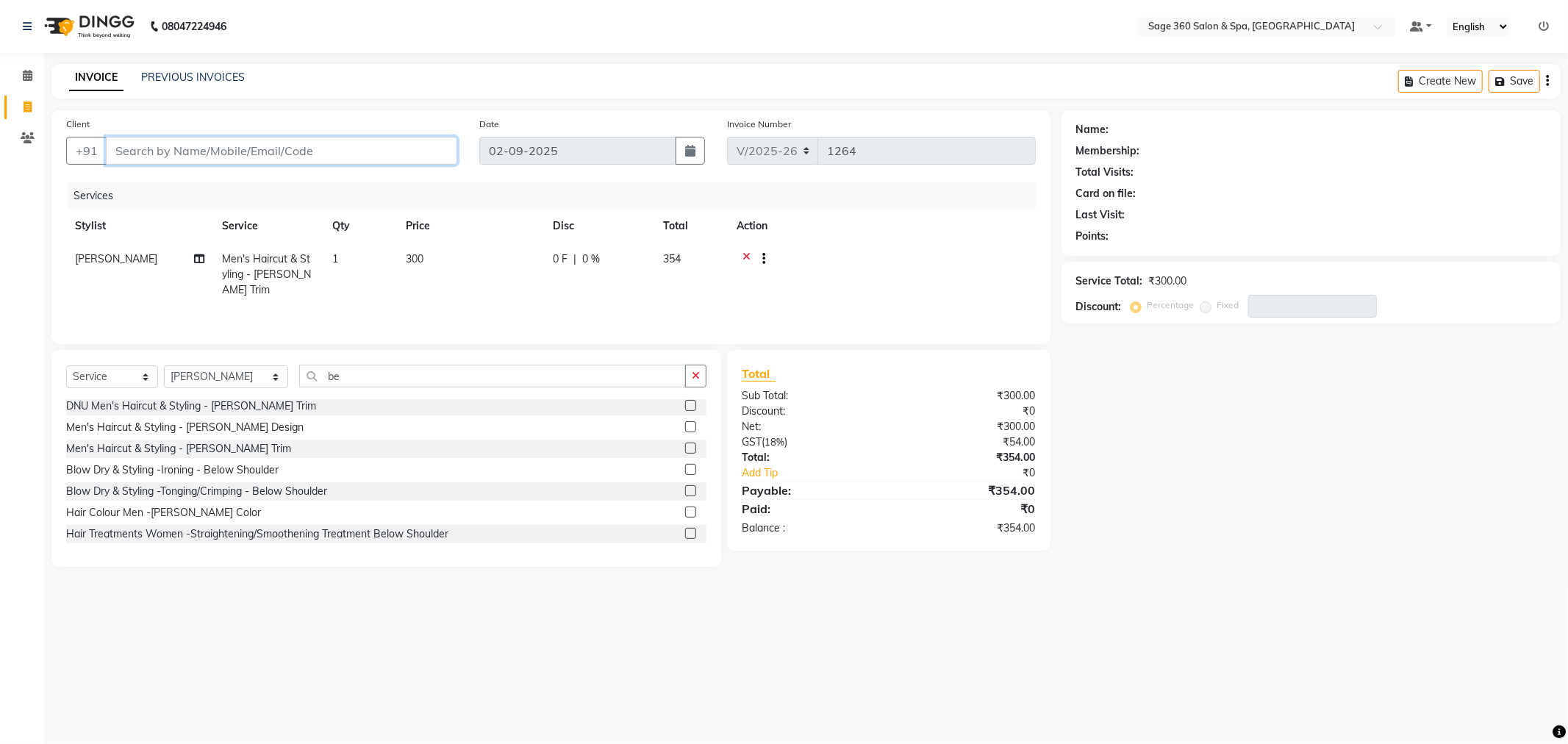
click at [235, 147] on input "Client" at bounding box center [282, 151] width 351 height 28
click at [186, 152] on input "Client" at bounding box center [282, 151] width 351 height 28
type input "8"
type input "0"
click at [219, 179] on ngb-highlight "85******47" at bounding box center [210, 184] width 60 height 15
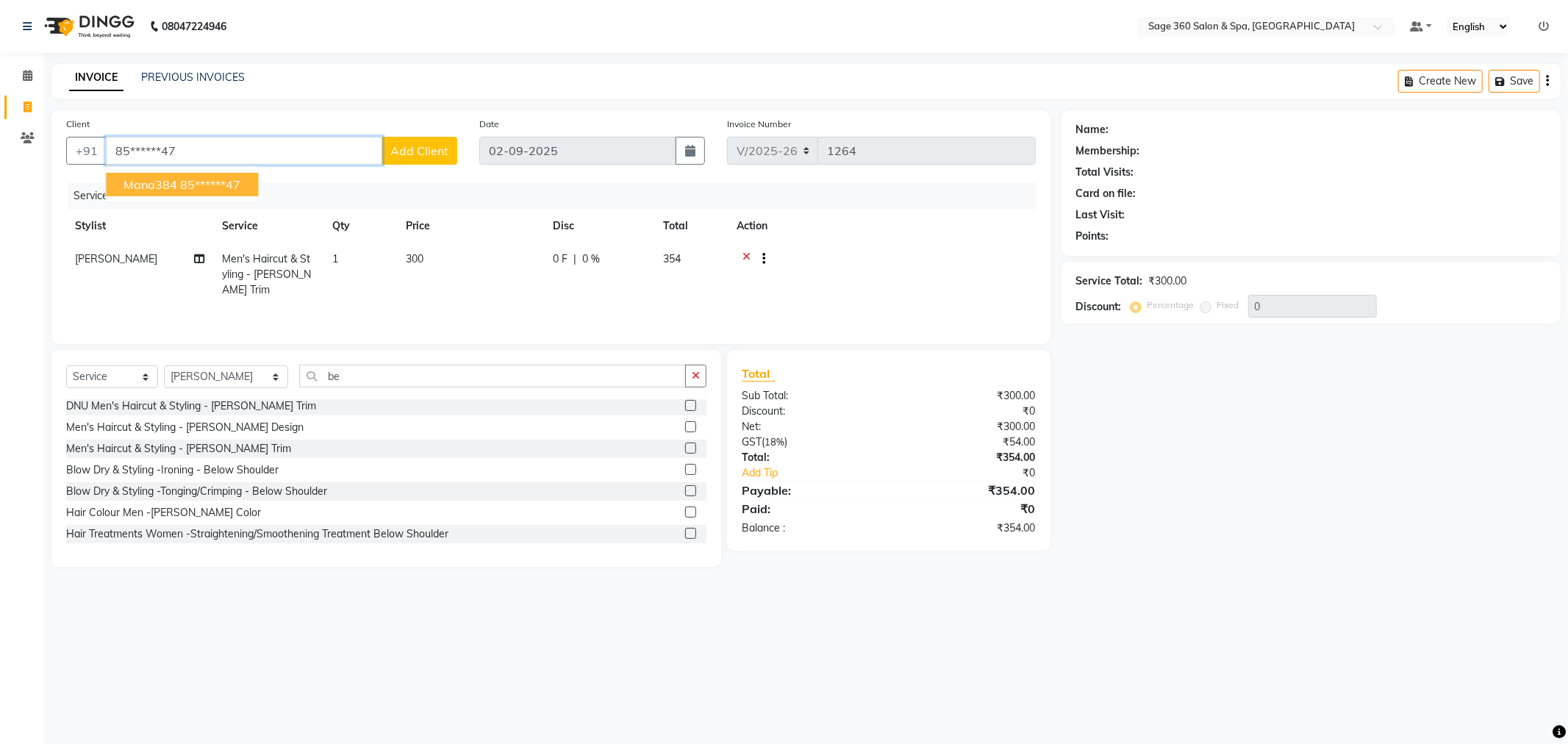
type input "85******47"
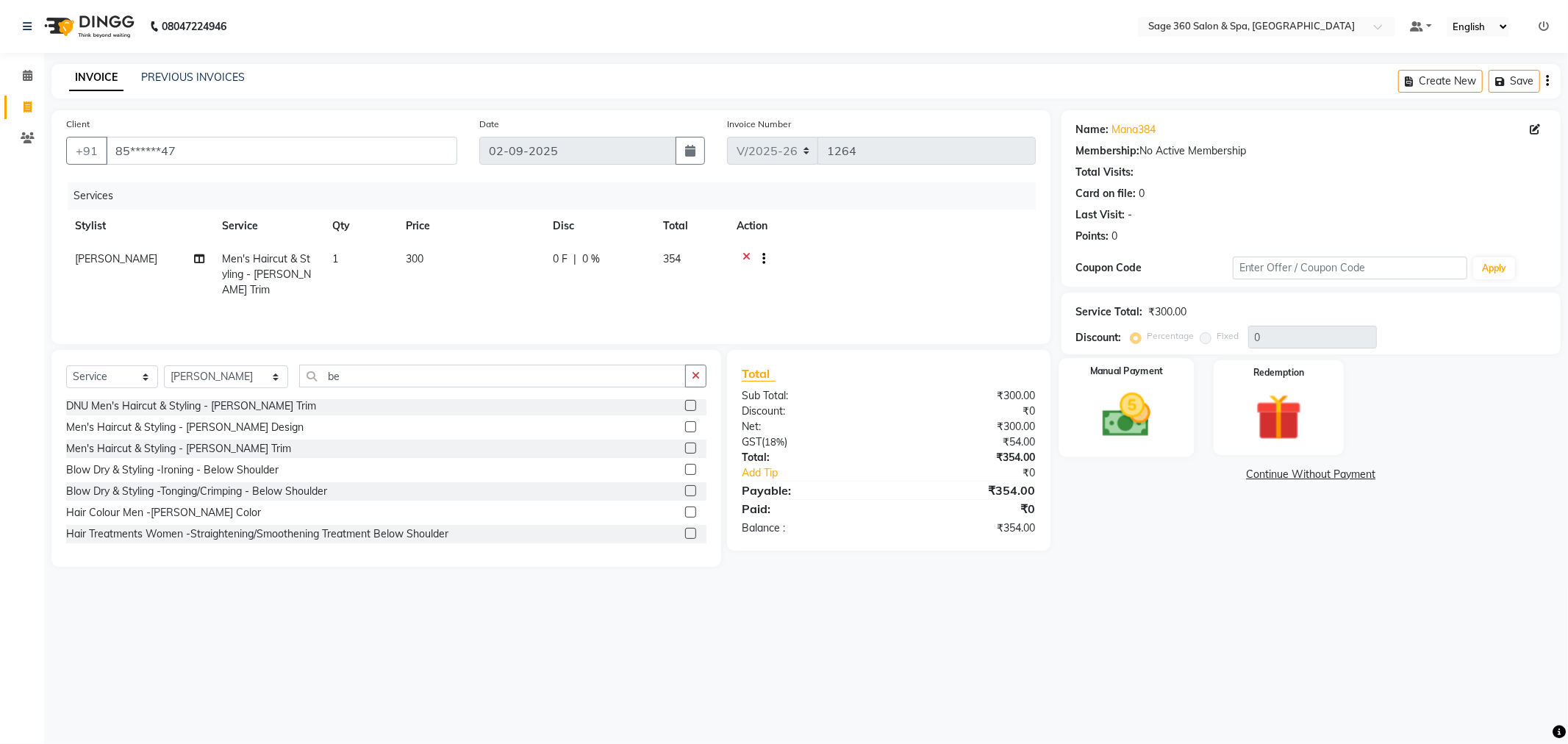
click at [1143, 423] on img at bounding box center [1127, 415] width 79 height 56
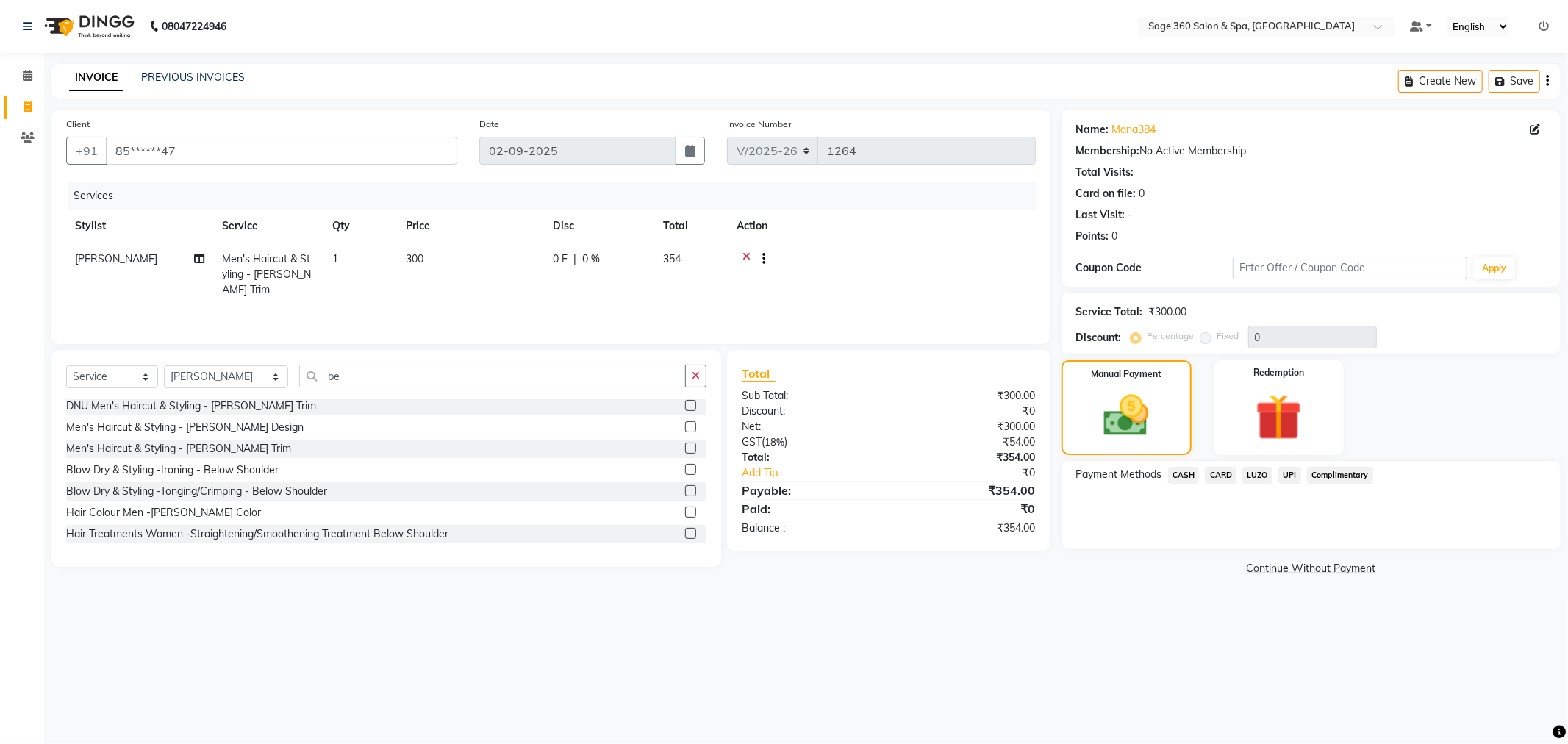
click at [1286, 472] on span "UPI" at bounding box center [1290, 476] width 22 height 17
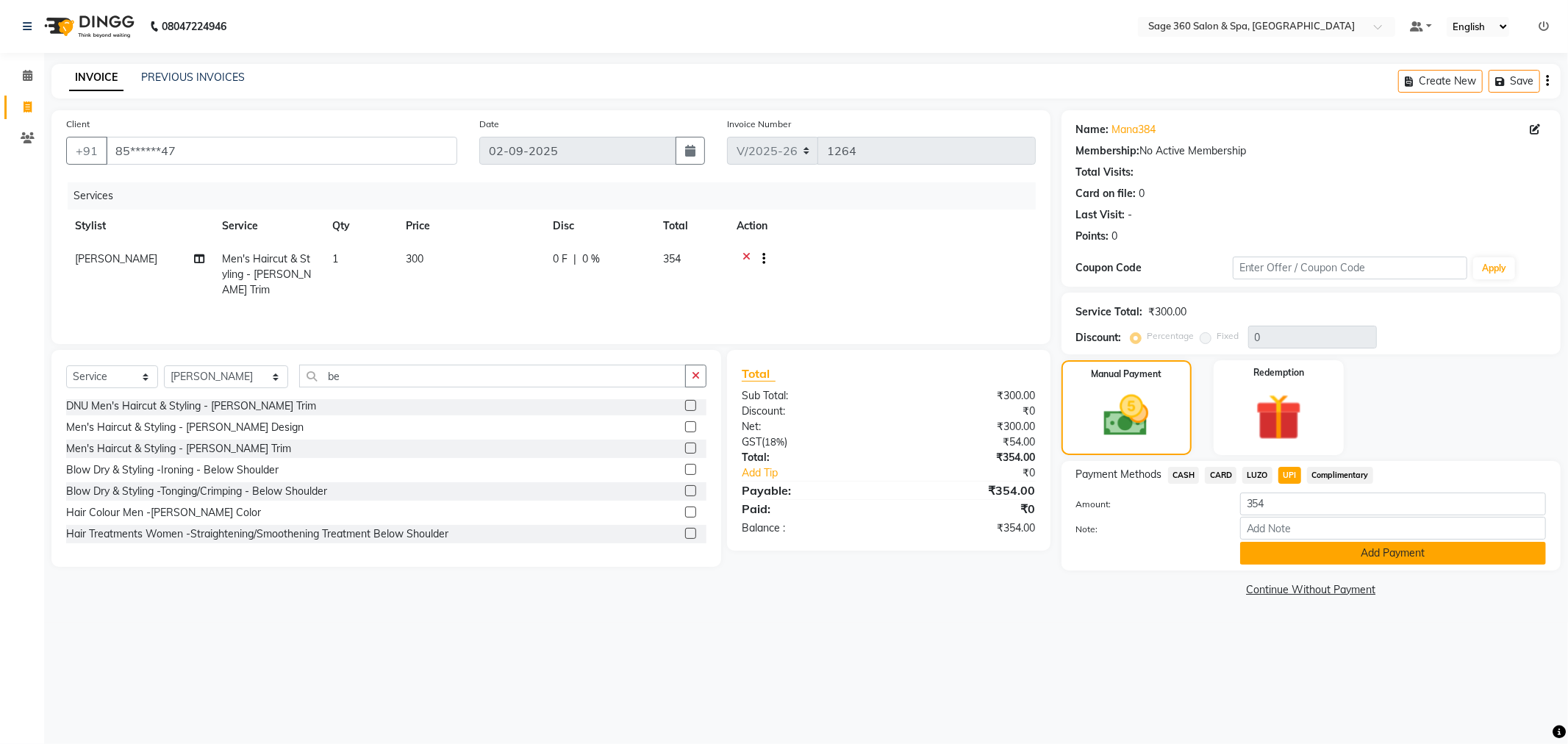
click at [1324, 554] on button "Add Payment" at bounding box center [1392, 552] width 306 height 22
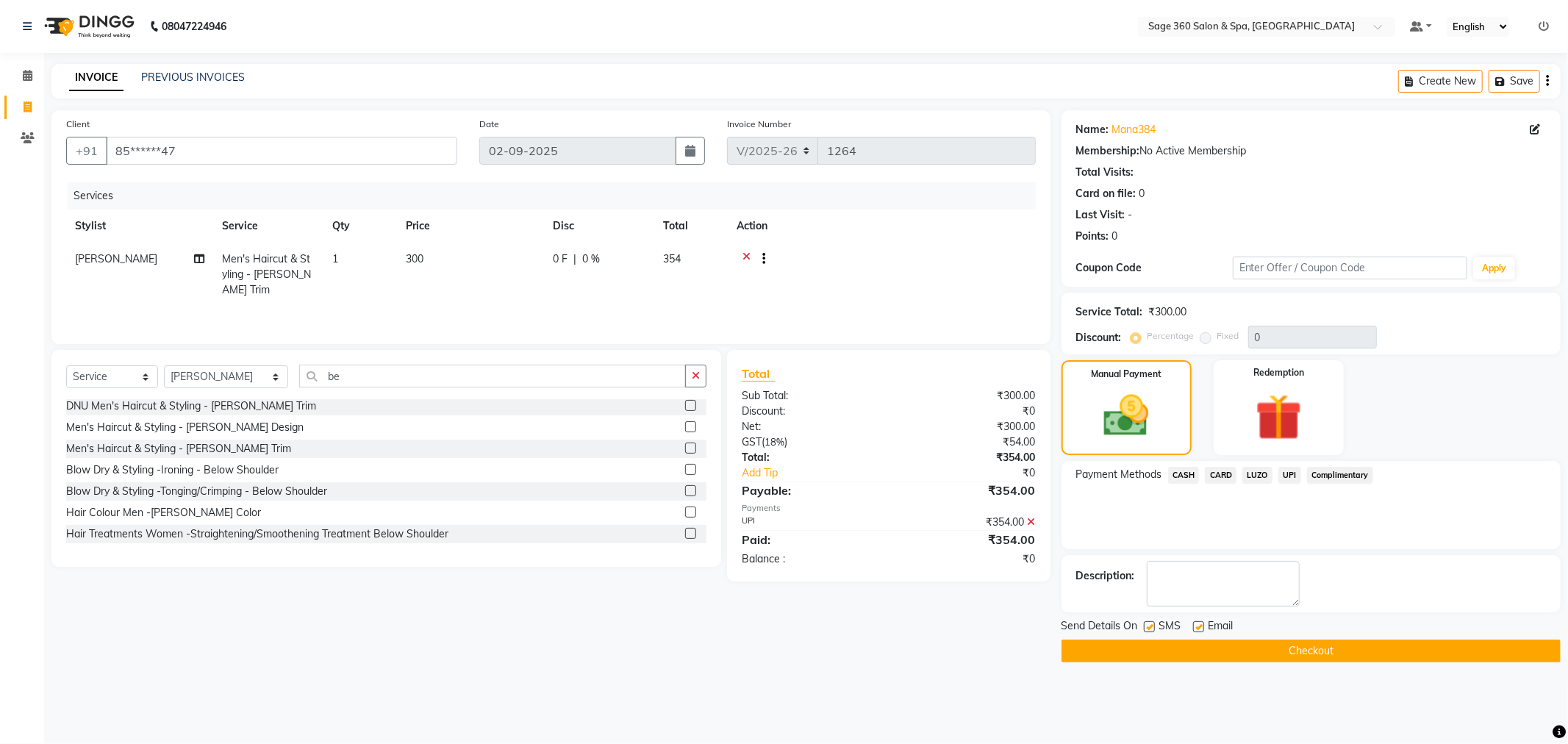
click at [1200, 628] on label at bounding box center [1199, 626] width 11 height 11
click at [1200, 628] on input "checkbox" at bounding box center [1198, 627] width 9 height 9
checkbox input "false"
click at [1197, 649] on button "Checkout" at bounding box center [1310, 650] width 499 height 22
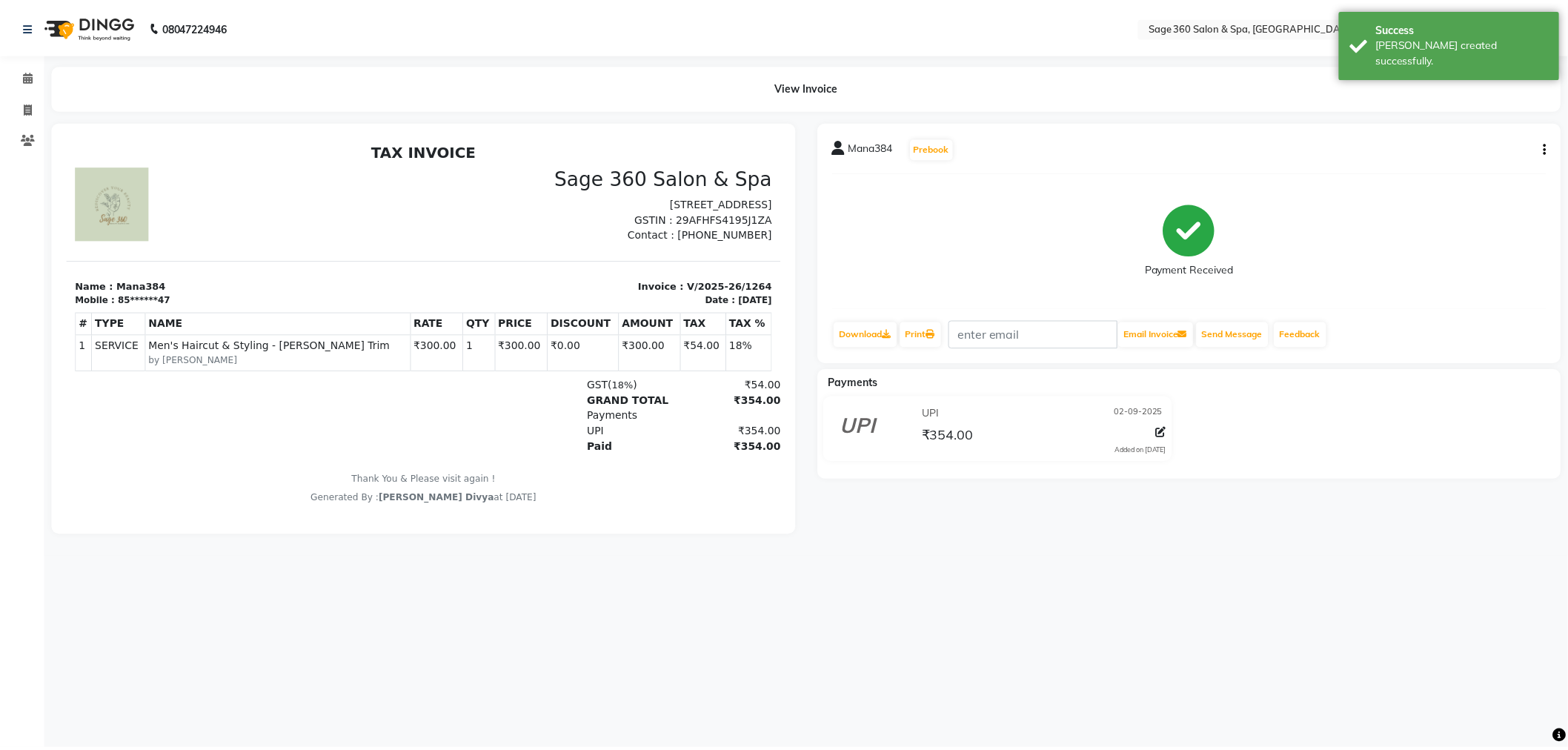
scroll to position [11, 0]
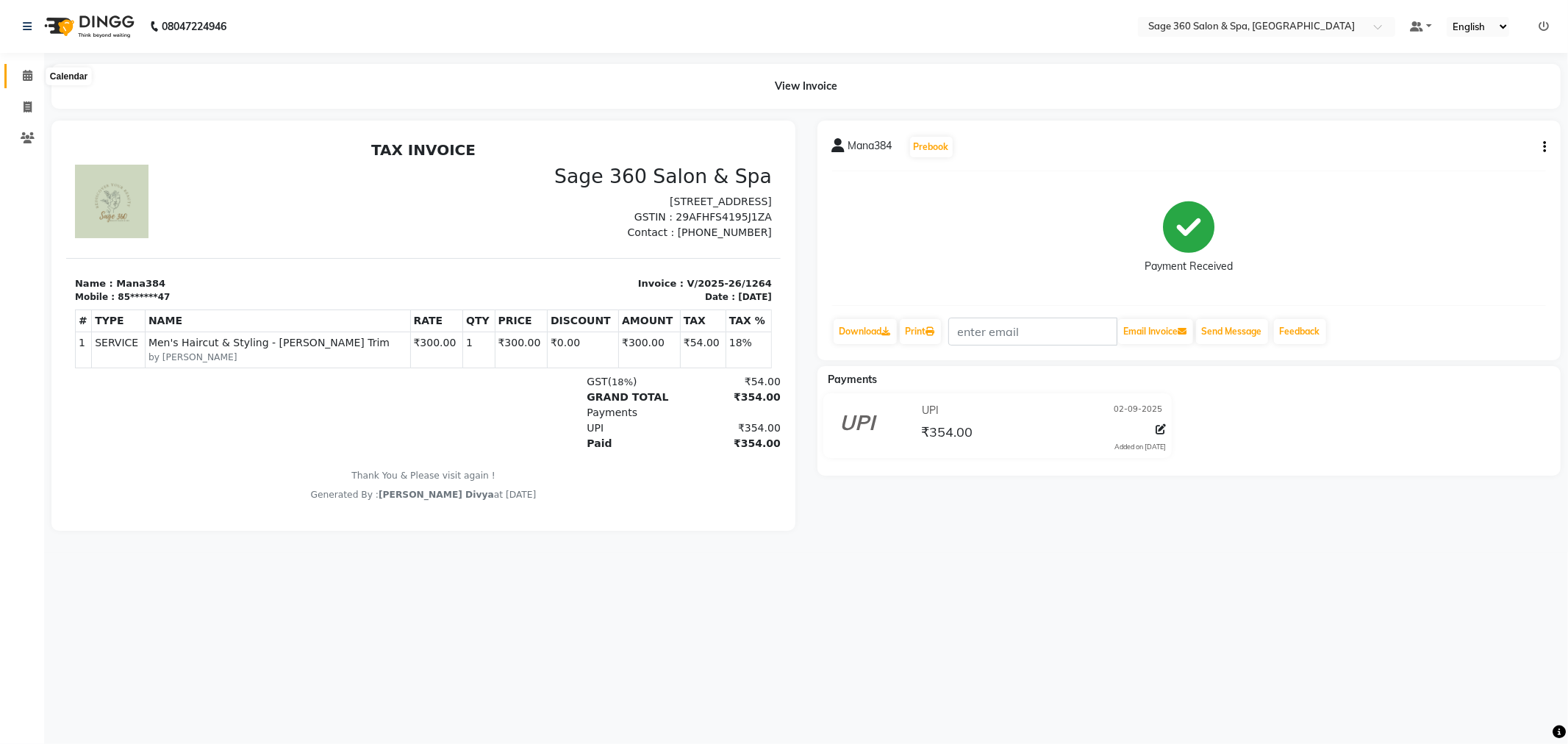
click at [25, 74] on icon at bounding box center [27, 75] width 9 height 11
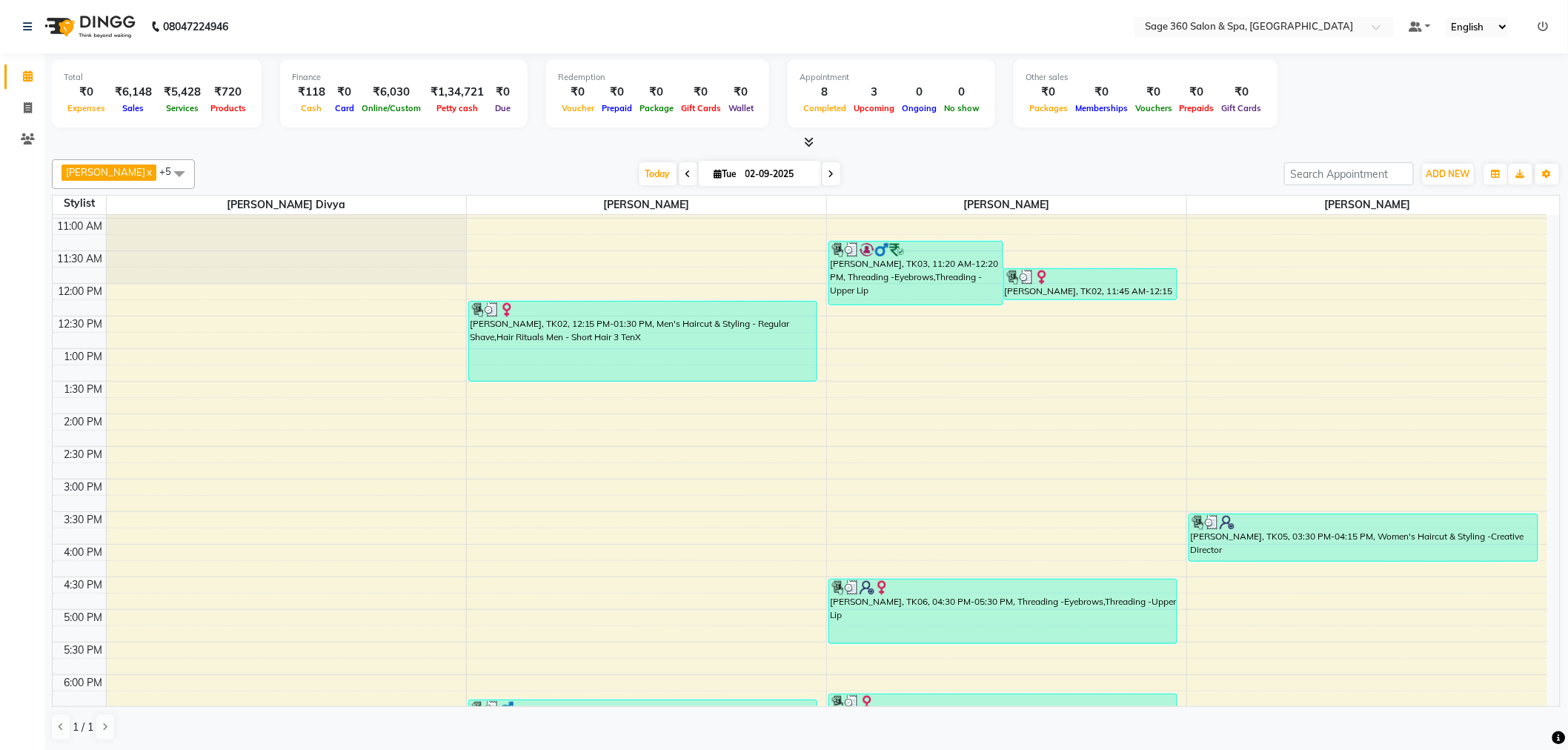
scroll to position [246, 0]
